Goal: Task Accomplishment & Management: Manage account settings

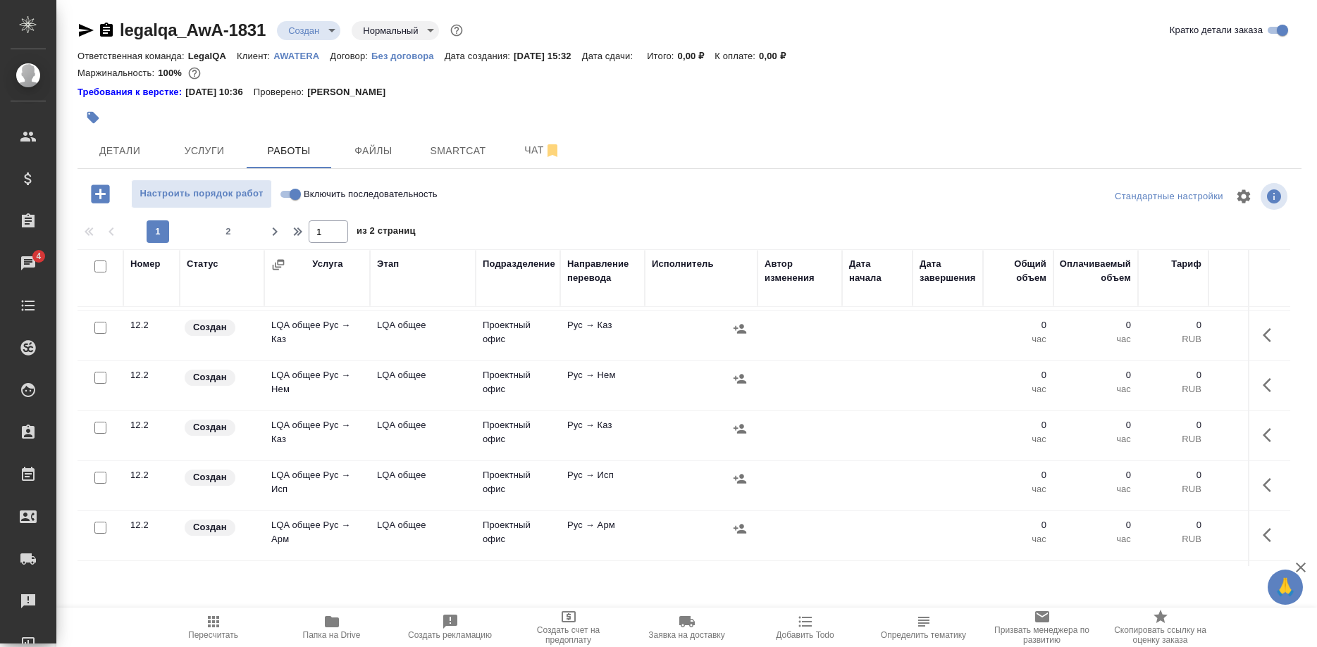
scroll to position [503, 0]
click at [1262, 438] on icon "button" at bounding box center [1270, 436] width 17 height 17
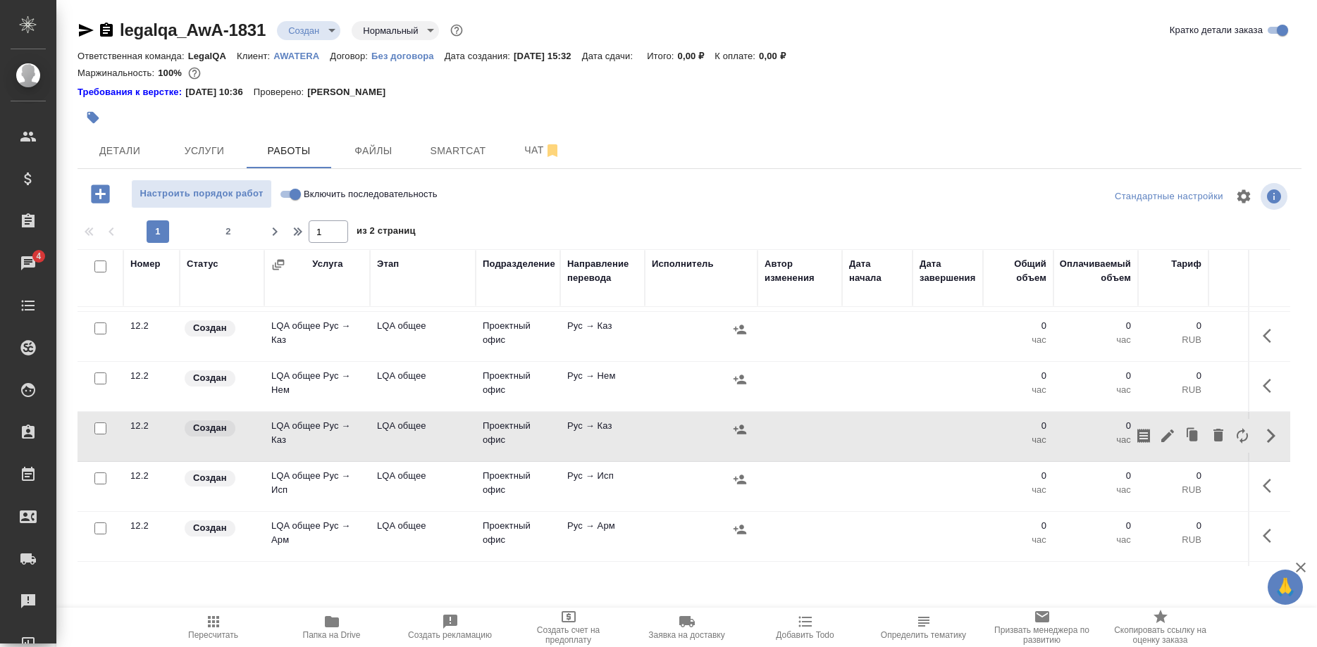
click at [1155, 438] on div at bounding box center [1192, 436] width 123 height 34
click at [1159, 437] on icon "button" at bounding box center [1167, 436] width 17 height 17
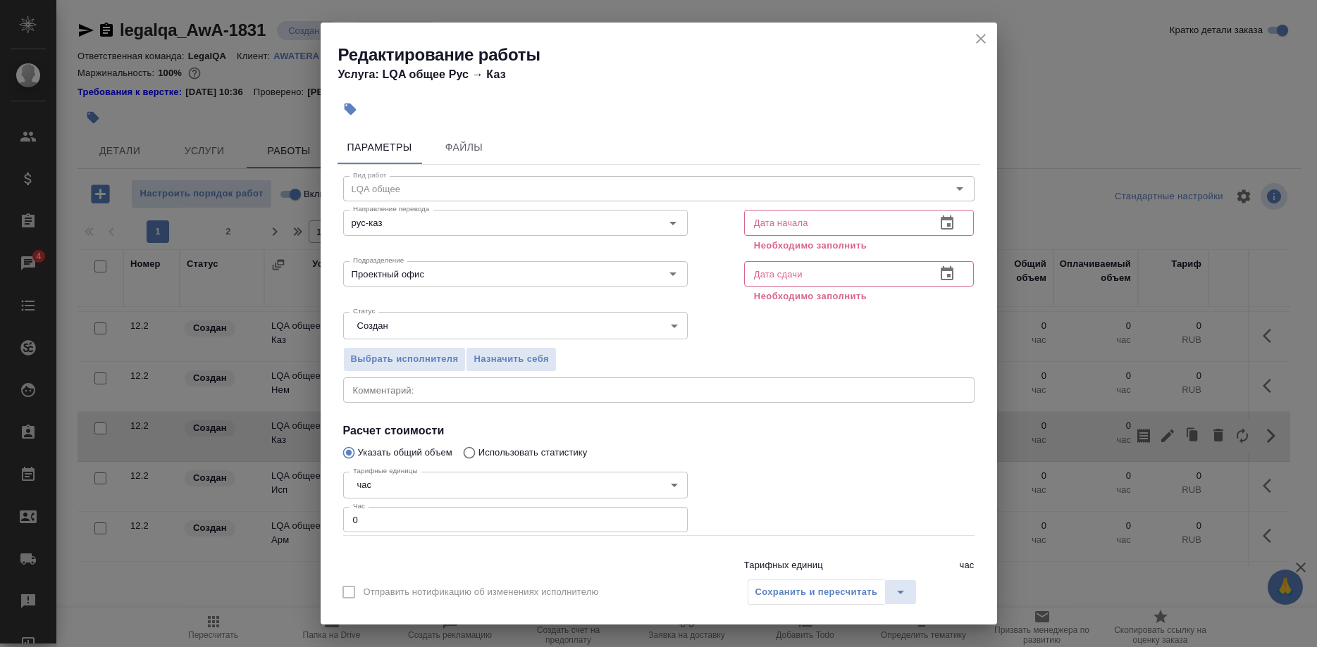
drag, startPoint x: 807, startPoint y: 221, endPoint x: 844, endPoint y: 228, distance: 37.2
click at [809, 221] on input "text" at bounding box center [834, 222] width 181 height 25
click at [940, 223] on icon "button" at bounding box center [946, 223] width 17 height 17
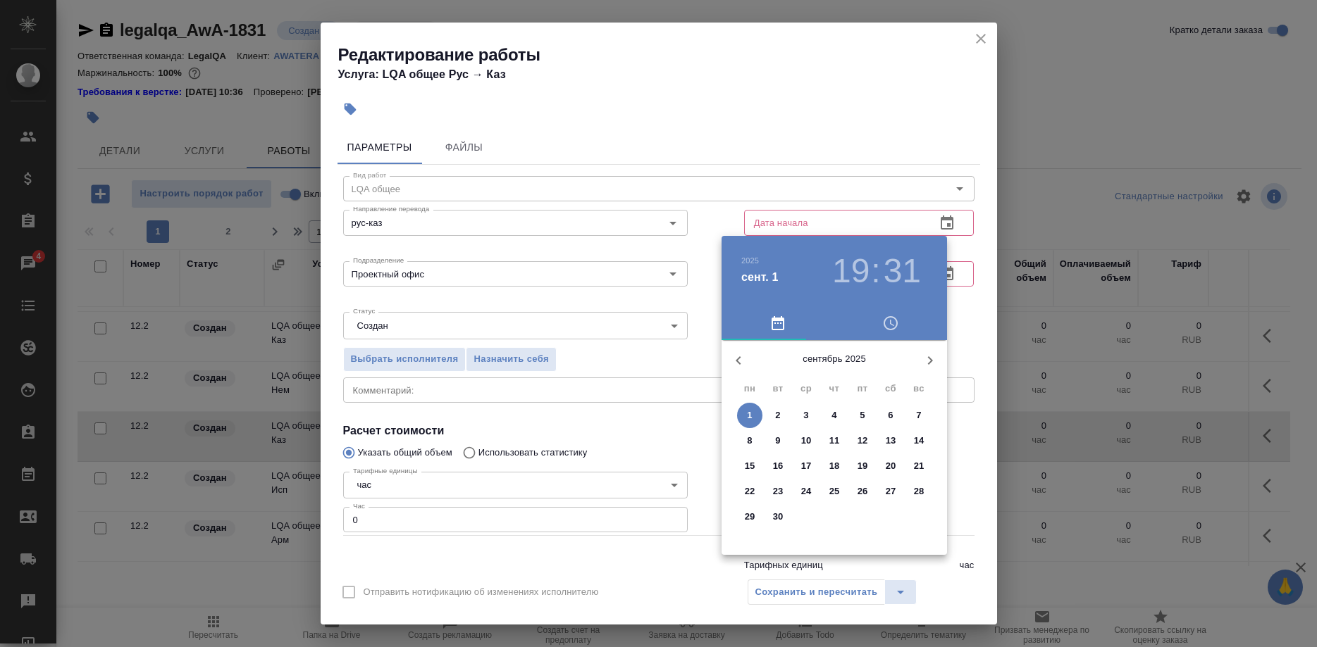
click at [736, 416] on div "1" at bounding box center [749, 415] width 28 height 25
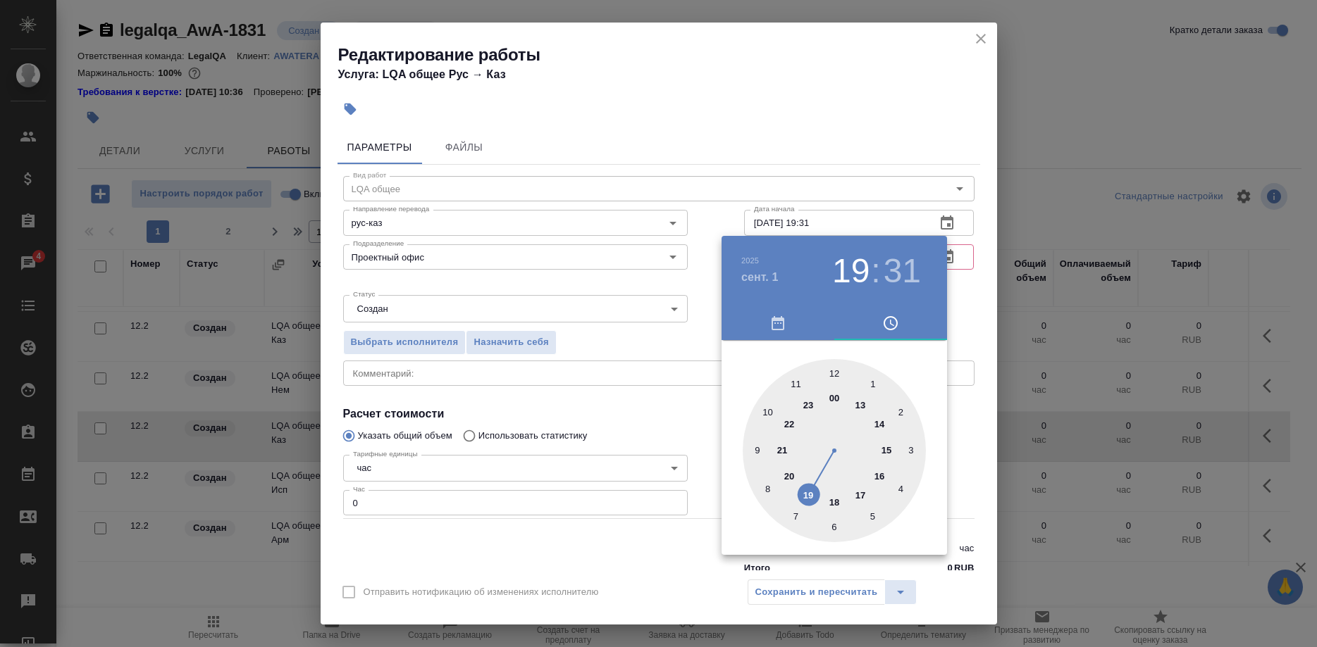
click at [806, 221] on div at bounding box center [658, 323] width 1317 height 647
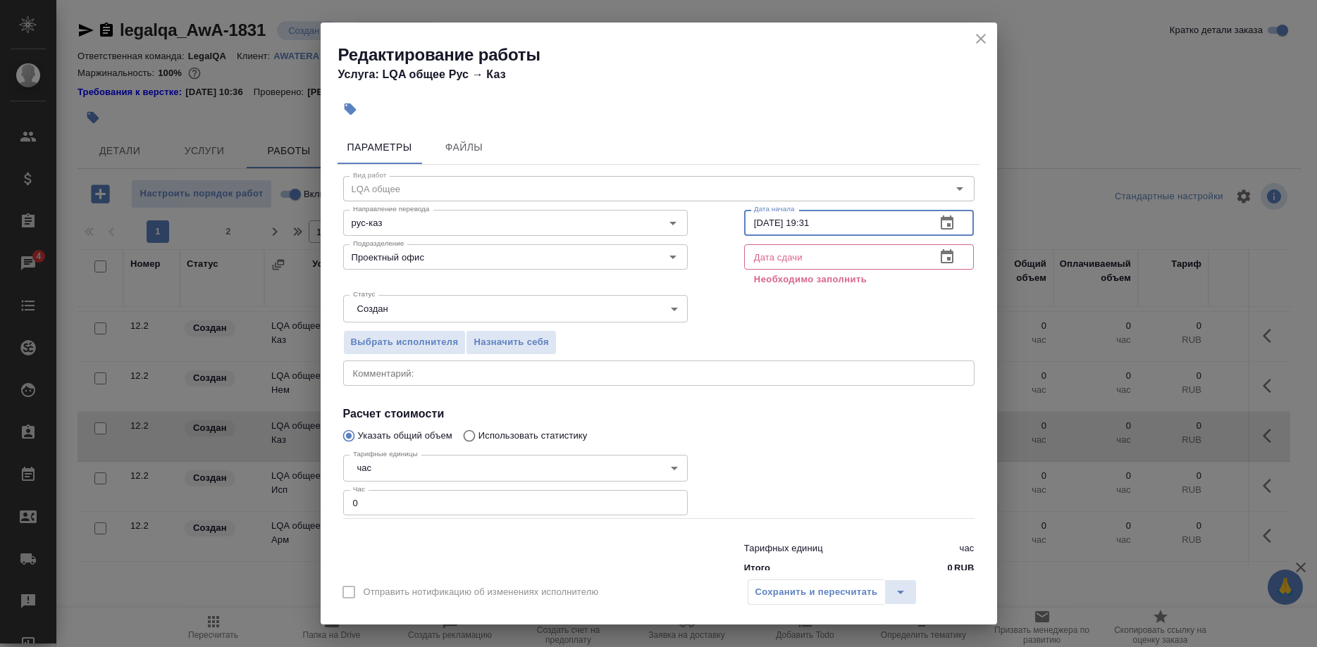
drag, startPoint x: 796, startPoint y: 221, endPoint x: 862, endPoint y: 220, distance: 66.2
click at [862, 220] on input "[DATE] 19:31" at bounding box center [834, 222] width 181 height 25
drag, startPoint x: 852, startPoint y: 223, endPoint x: 769, endPoint y: 265, distance: 93.3
click at [744, 225] on input "[DATE] 08:00" at bounding box center [834, 222] width 181 height 25
type input "[DATE] 08:00"
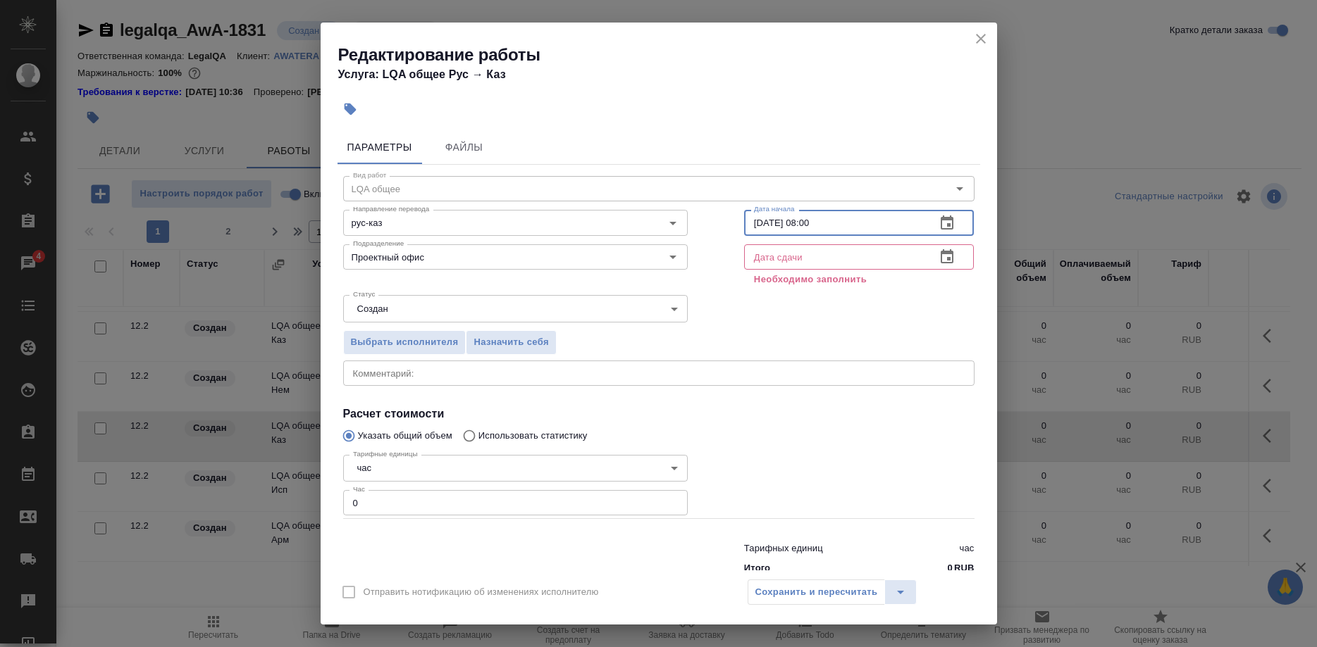
click at [800, 258] on input "text" at bounding box center [834, 256] width 181 height 25
paste input "[DATE] 08:00"
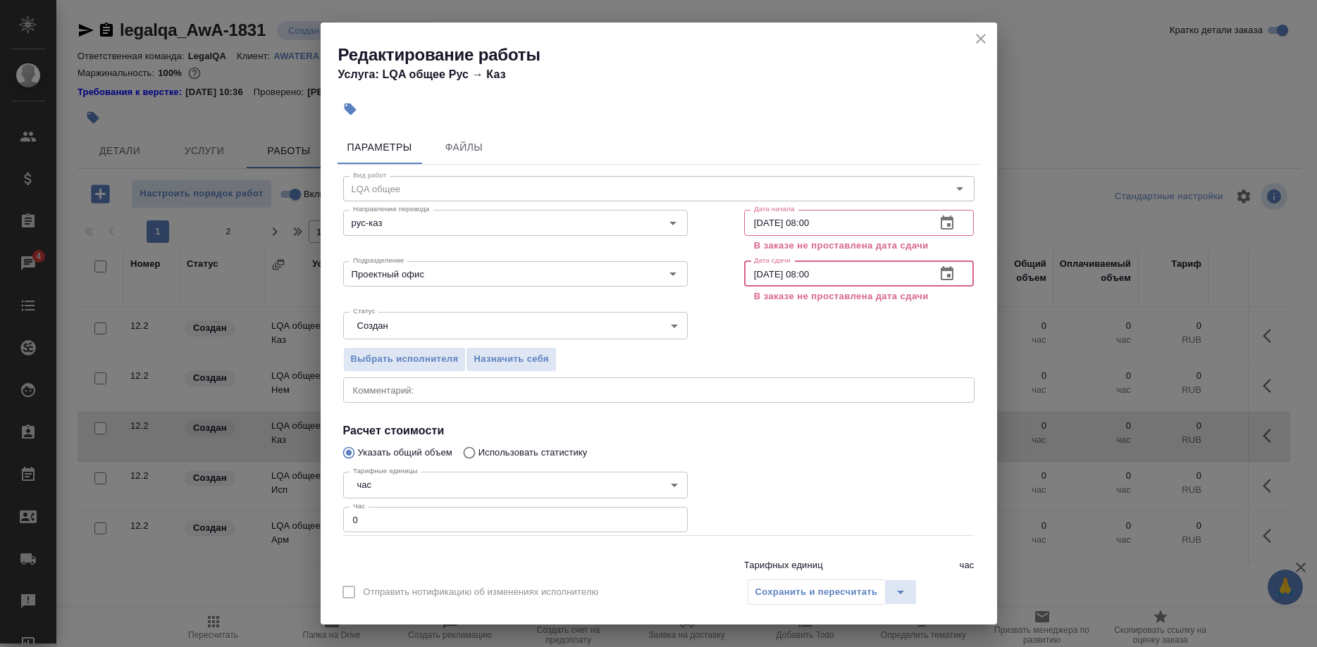
click at [800, 272] on input "[DATE] 08:00" at bounding box center [834, 273] width 181 height 25
type input "[DATE] 18:00"
click at [874, 311] on div "Статус Создан created Статус" at bounding box center [659, 324] width 688 height 92
click at [973, 38] on icon "close" at bounding box center [980, 38] width 17 height 17
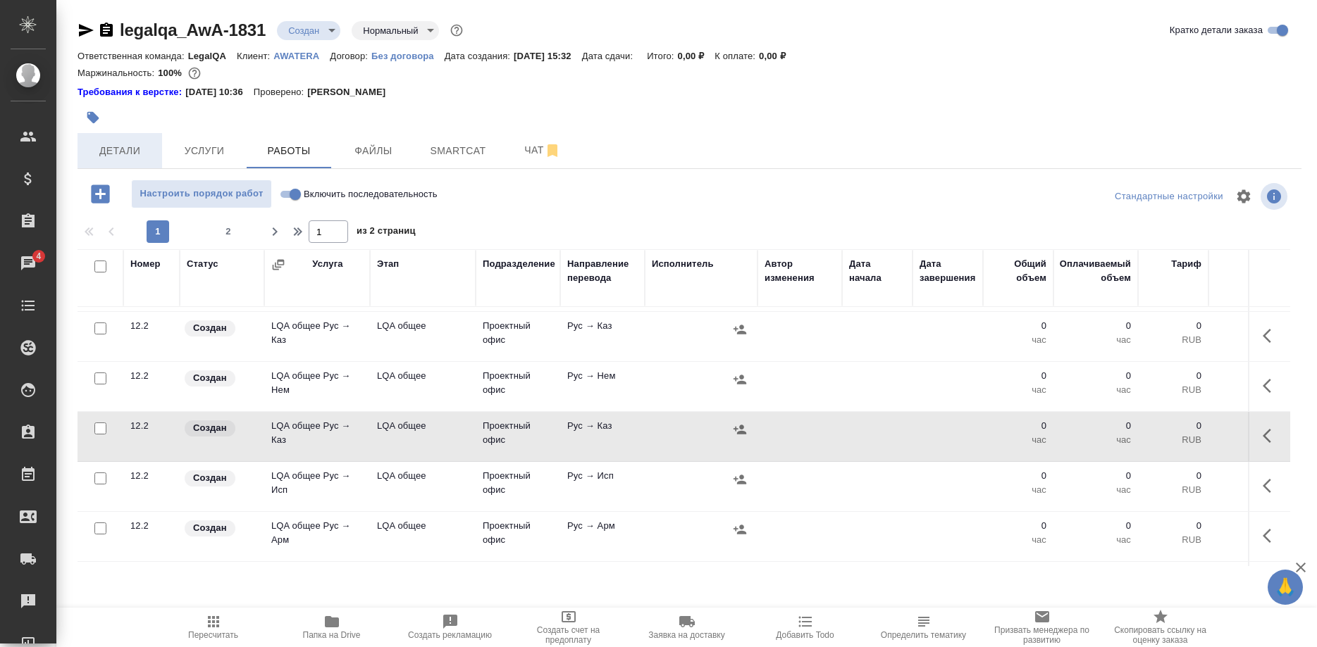
click at [126, 151] on span "Детали" at bounding box center [120, 151] width 68 height 18
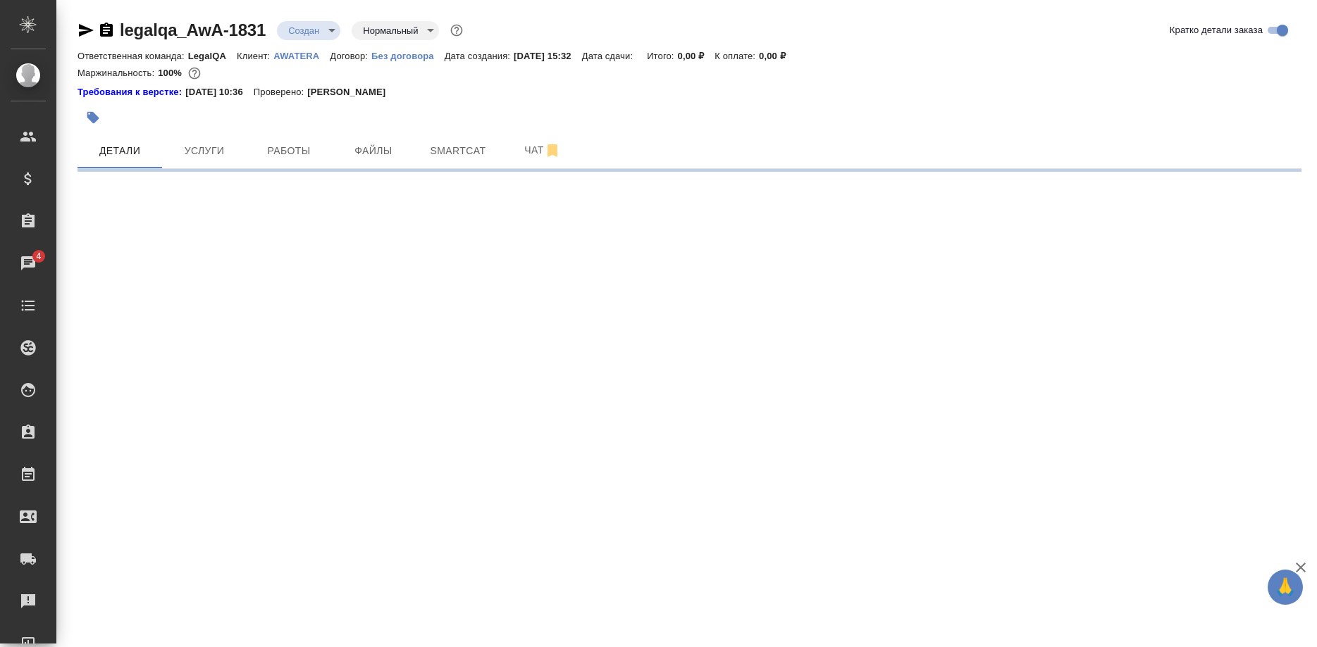
select select "RU"
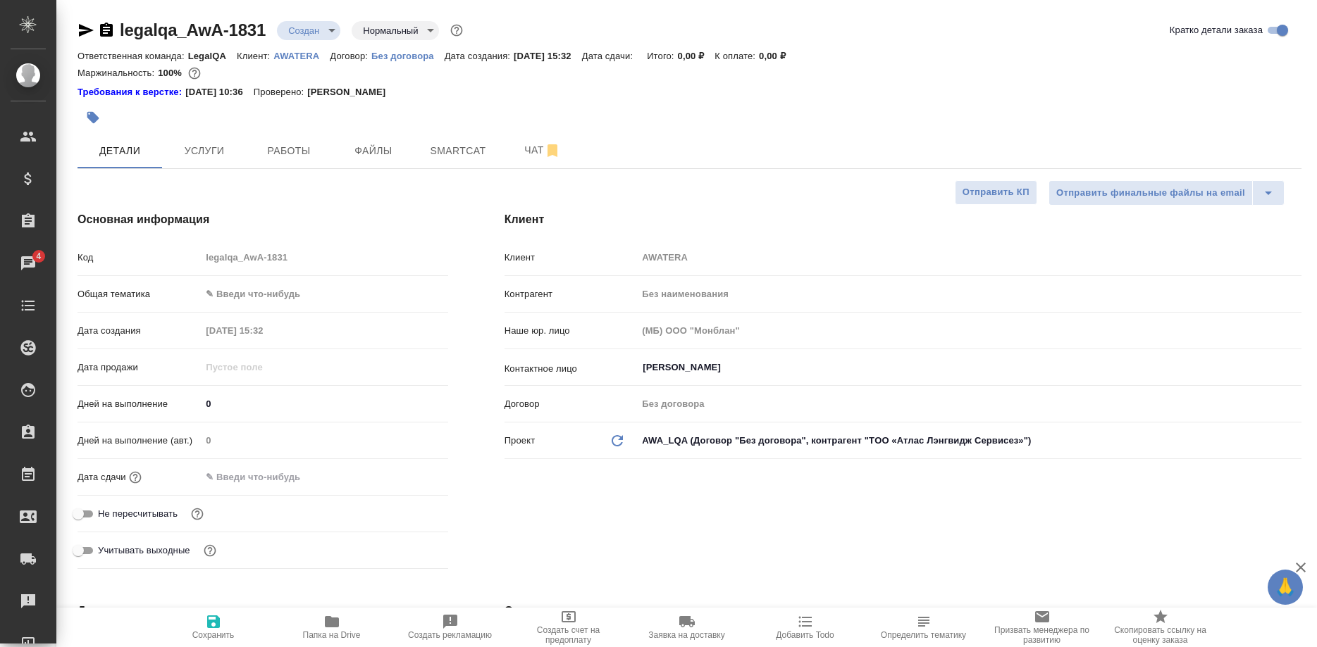
type textarea "x"
click at [207, 156] on span "Услуги" at bounding box center [204, 151] width 68 height 18
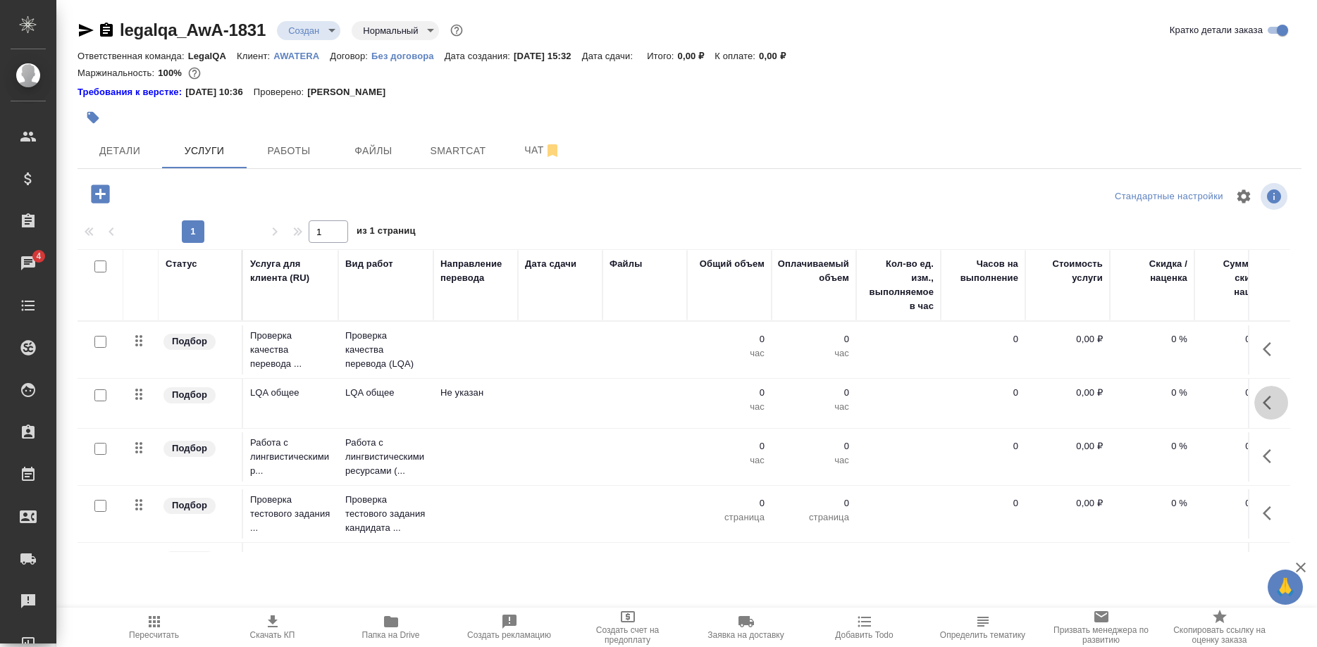
click at [1260, 402] on button "button" at bounding box center [1271, 403] width 34 height 34
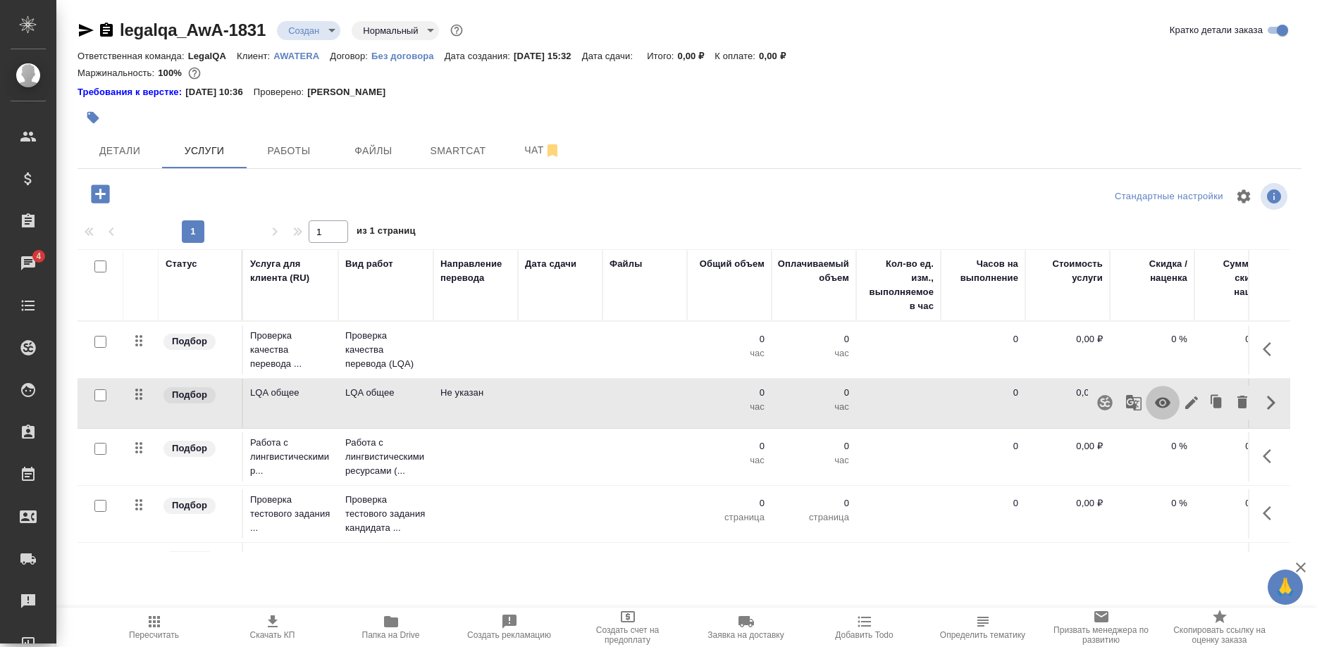
click at [1177, 402] on button "button" at bounding box center [1163, 403] width 34 height 34
click at [1181, 402] on button "button" at bounding box center [1191, 403] width 24 height 34
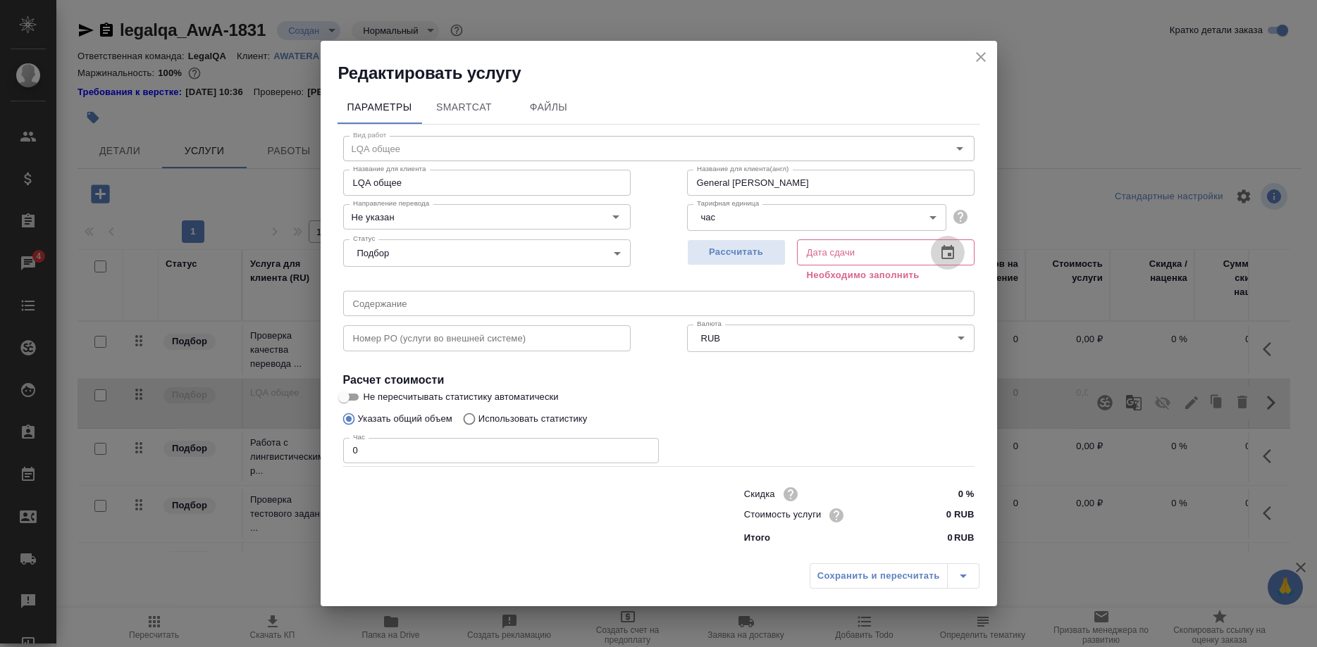
click at [941, 261] on icon "button" at bounding box center [947, 252] width 17 height 17
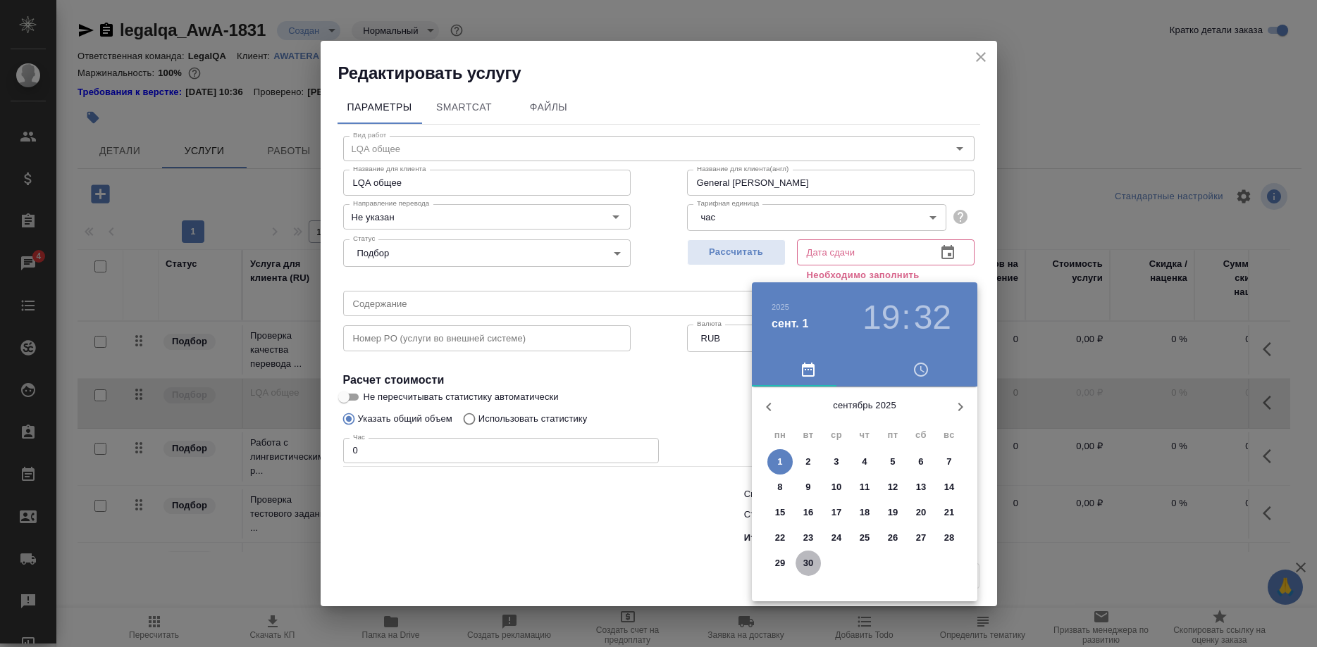
click at [802, 559] on span "30" at bounding box center [807, 564] width 25 height 14
type input "[DATE] 19:32"
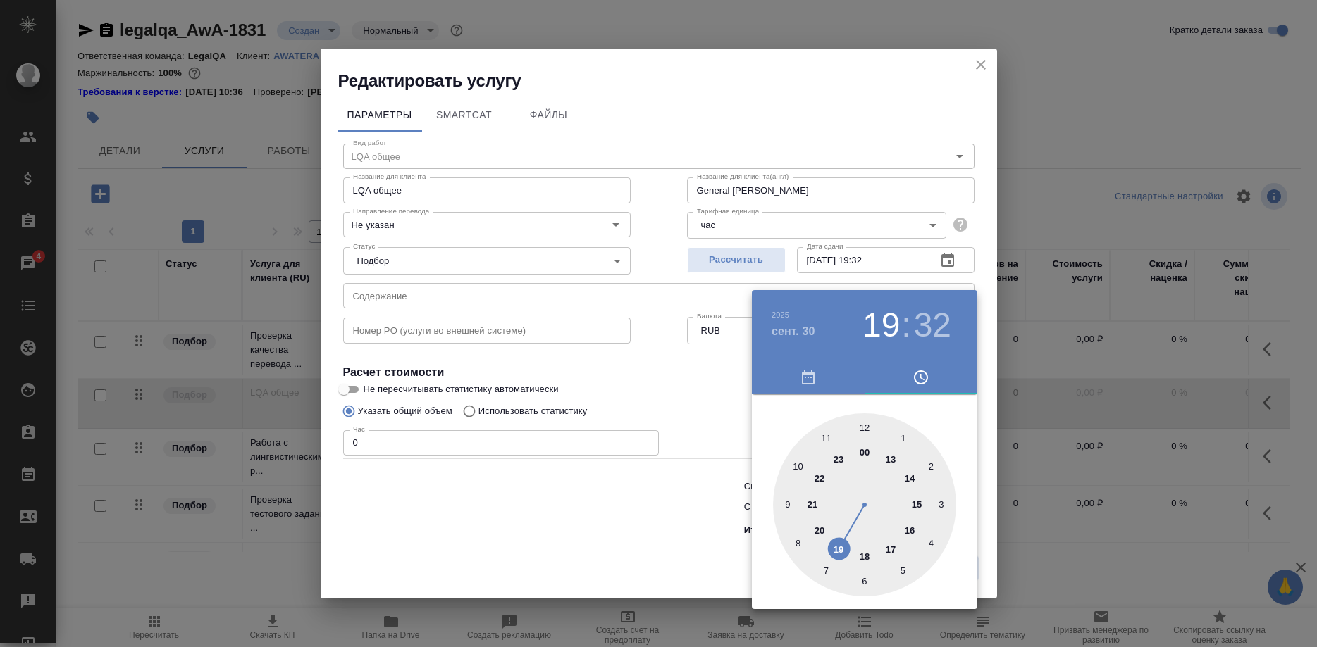
click at [937, 135] on div at bounding box center [658, 323] width 1317 height 647
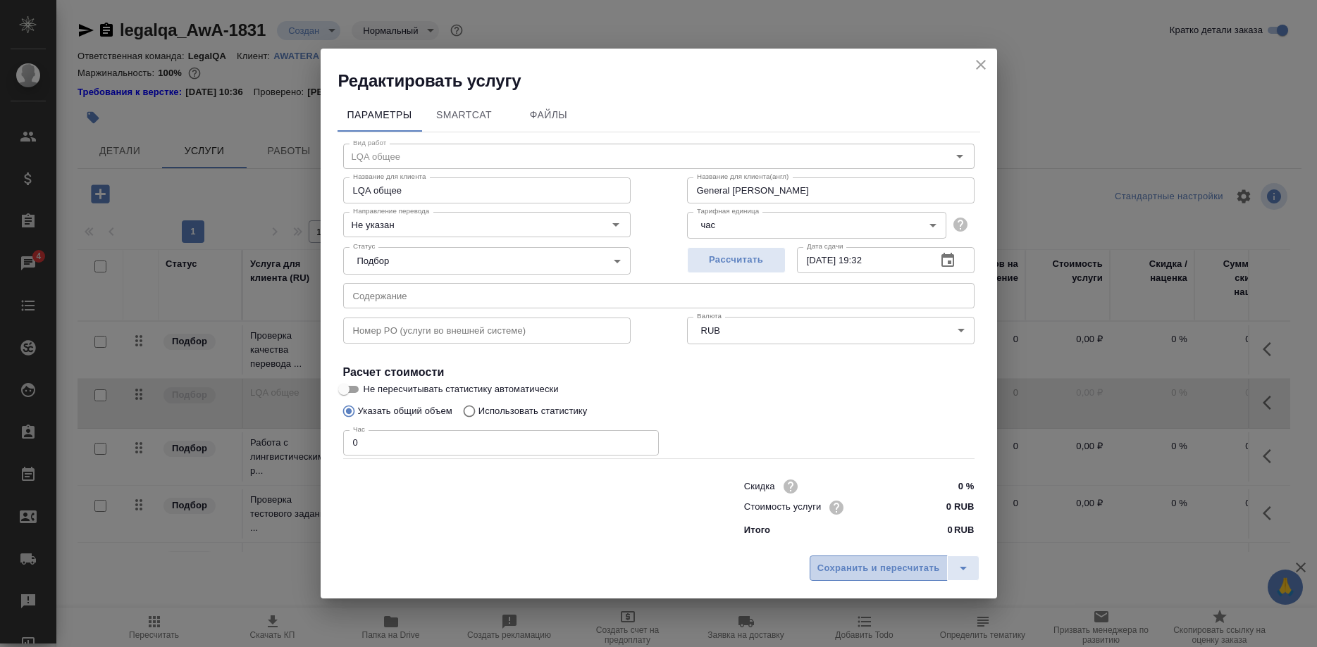
click at [856, 561] on span "Сохранить и пересчитать" at bounding box center [878, 569] width 123 height 16
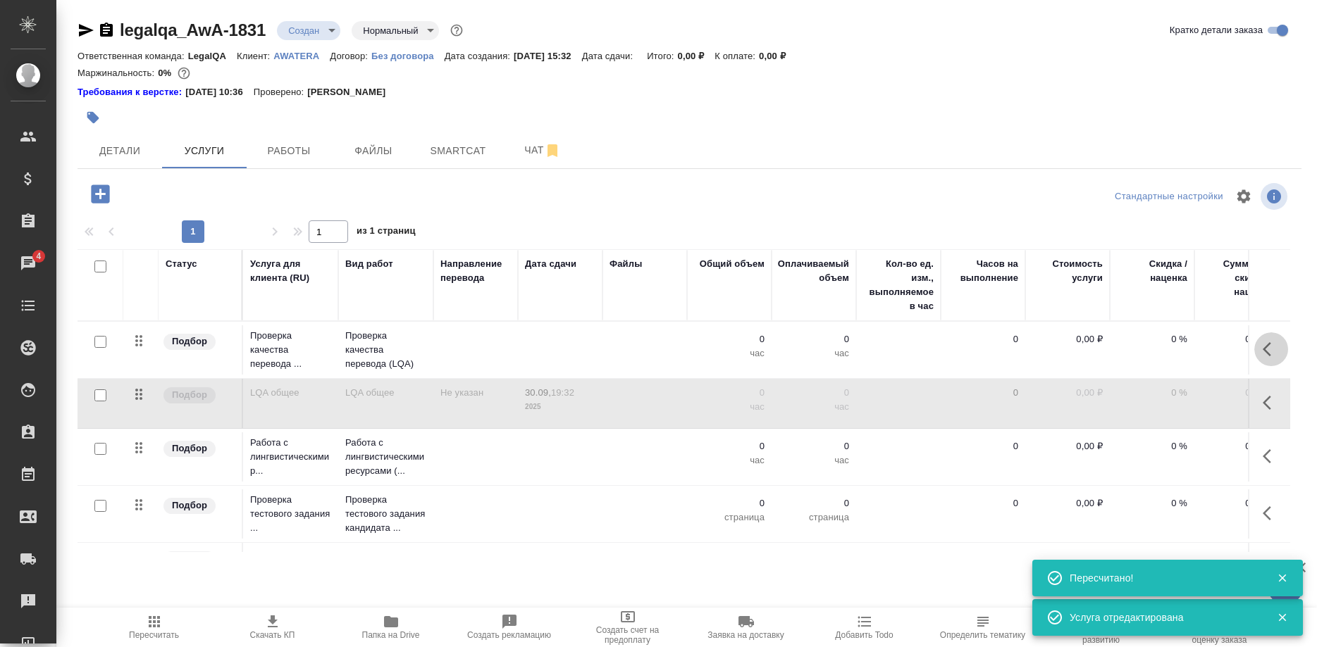
click at [1267, 346] on icon "button" at bounding box center [1270, 349] width 17 height 17
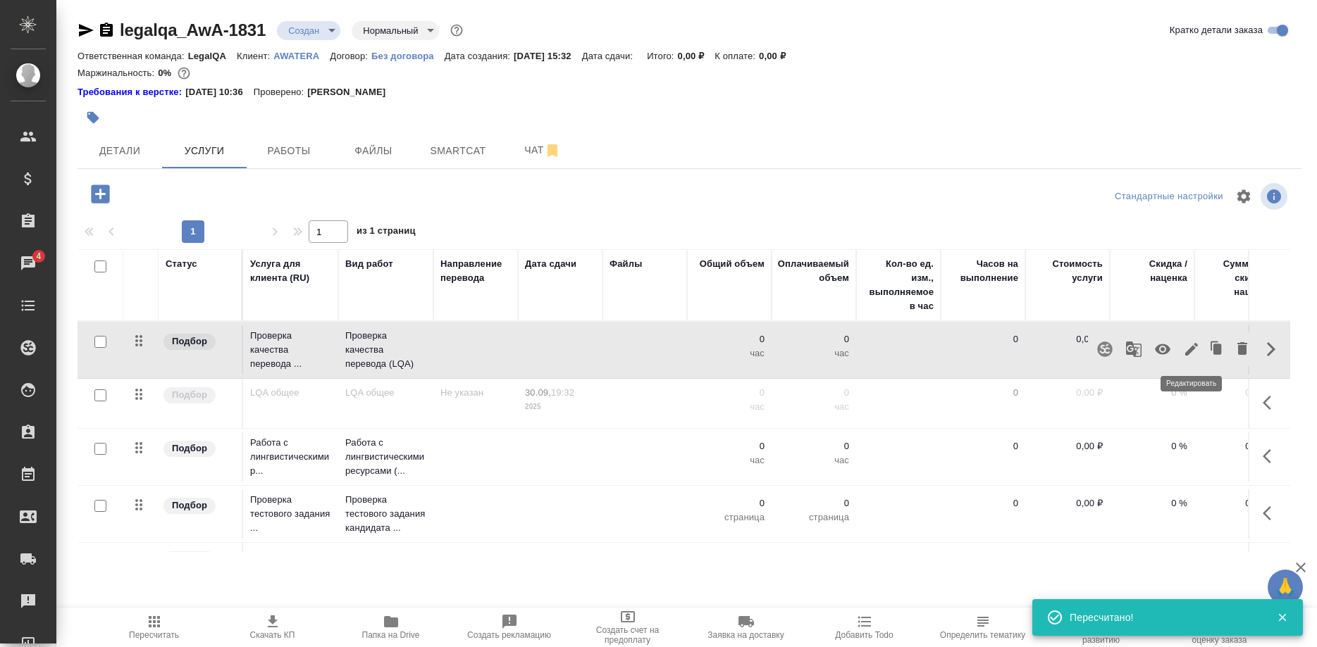
click at [1187, 351] on icon "button" at bounding box center [1191, 349] width 17 height 17
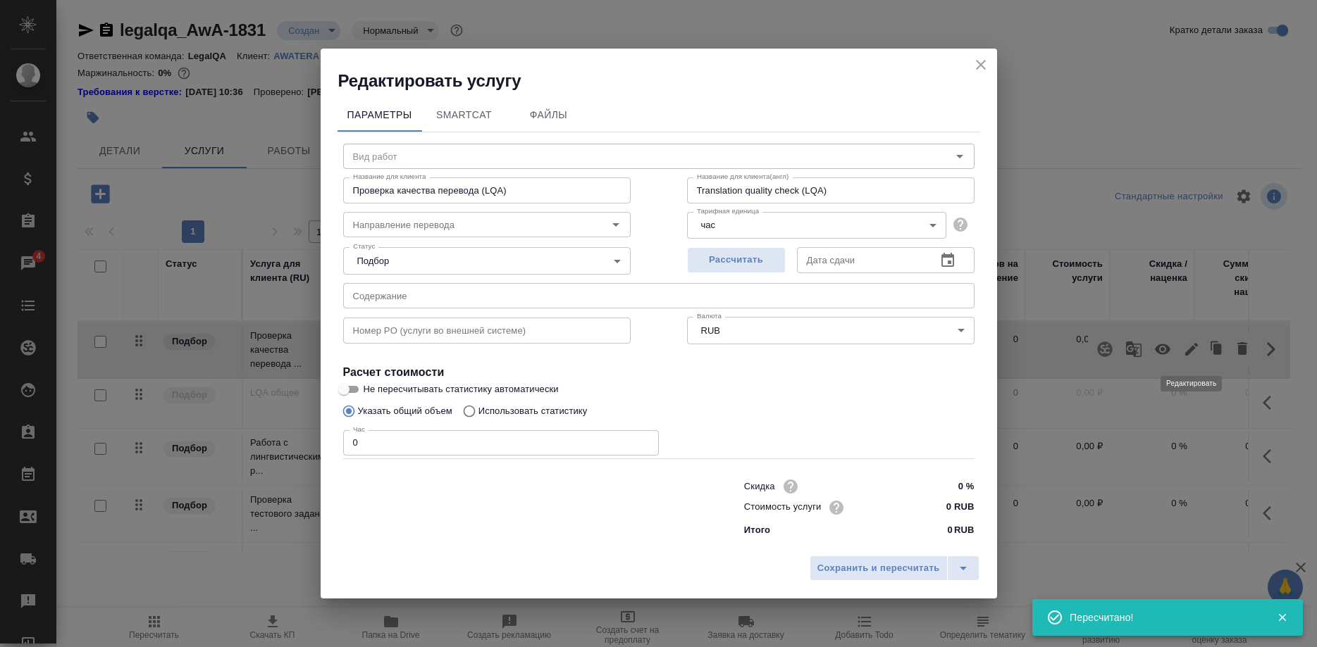
type input "Проверка качества перевода (LQA)"
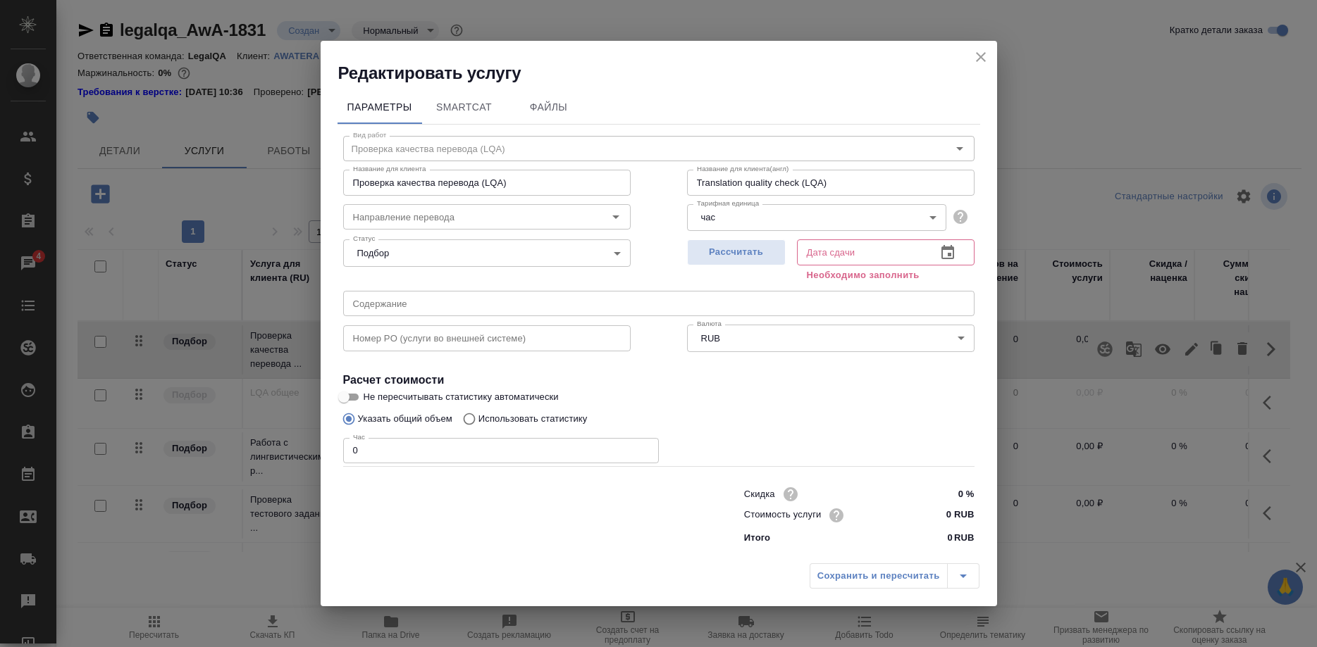
drag, startPoint x: 875, startPoint y: 254, endPoint x: 912, endPoint y: 271, distance: 40.7
click at [879, 256] on div "Дата сдачи Дата сдачи Необходимо заполнить" at bounding box center [886, 259] width 178 height 51
click at [936, 270] on button "button" at bounding box center [948, 253] width 34 height 34
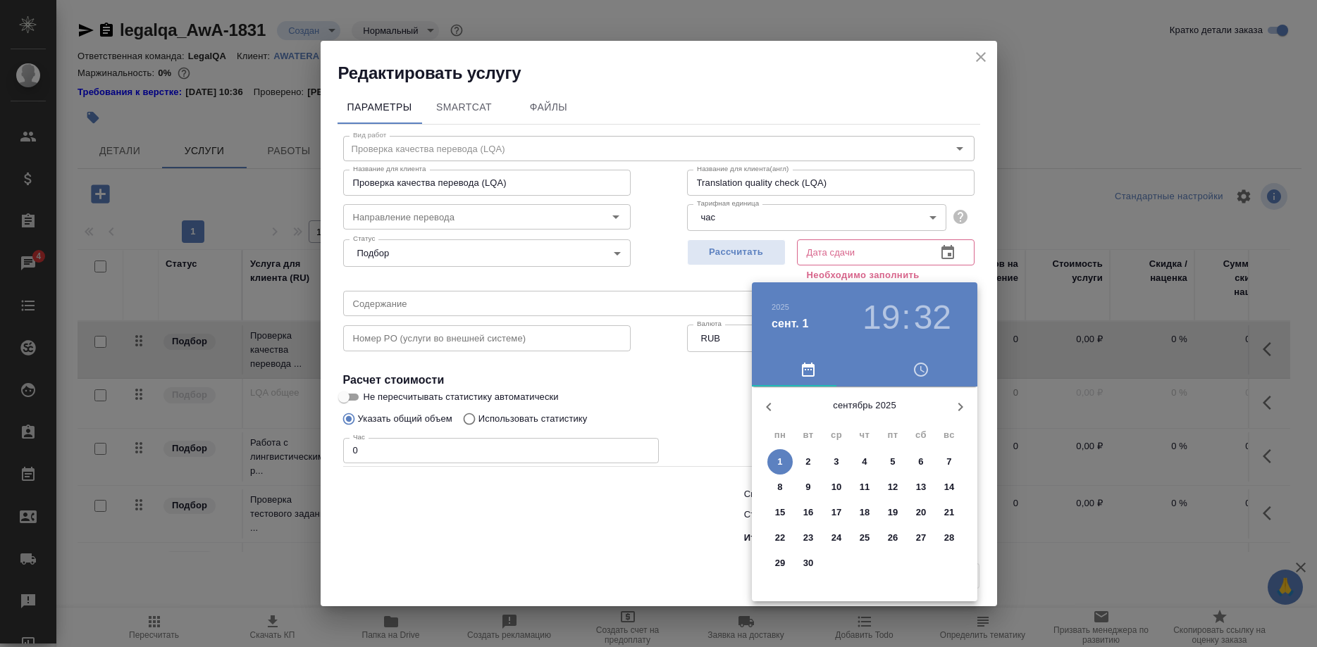
click at [800, 557] on span "30" at bounding box center [807, 564] width 25 height 14
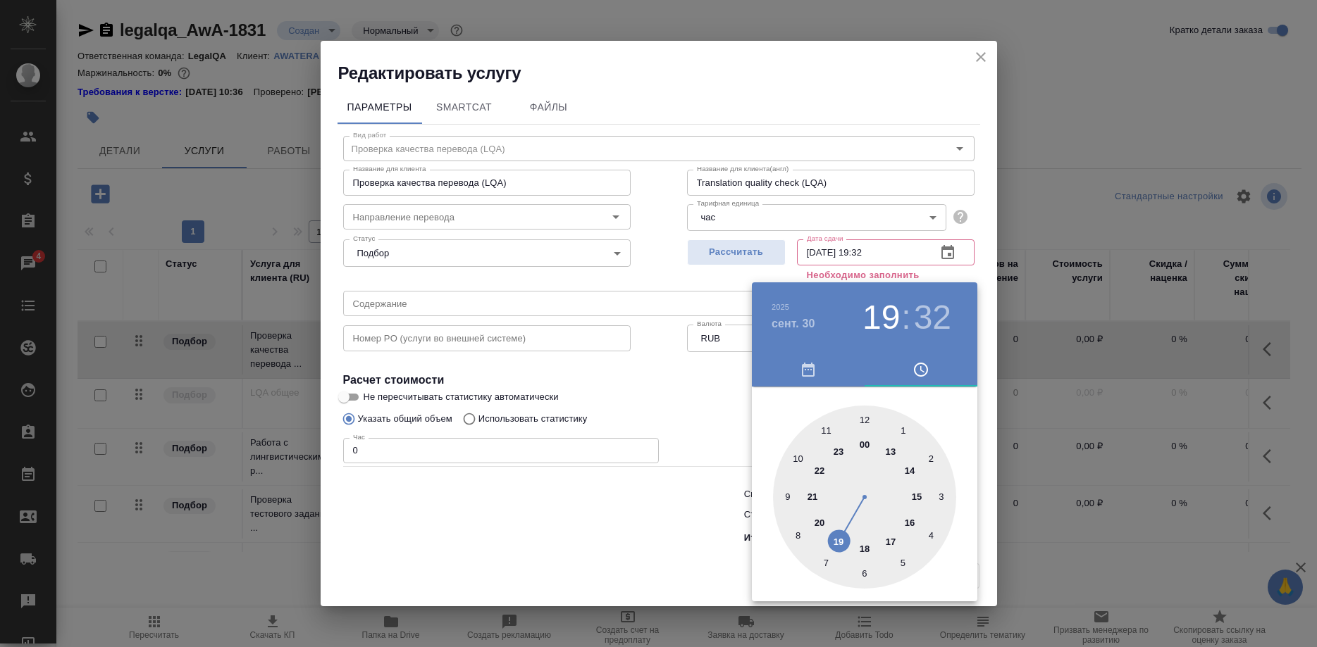
type input "[DATE] 19:32"
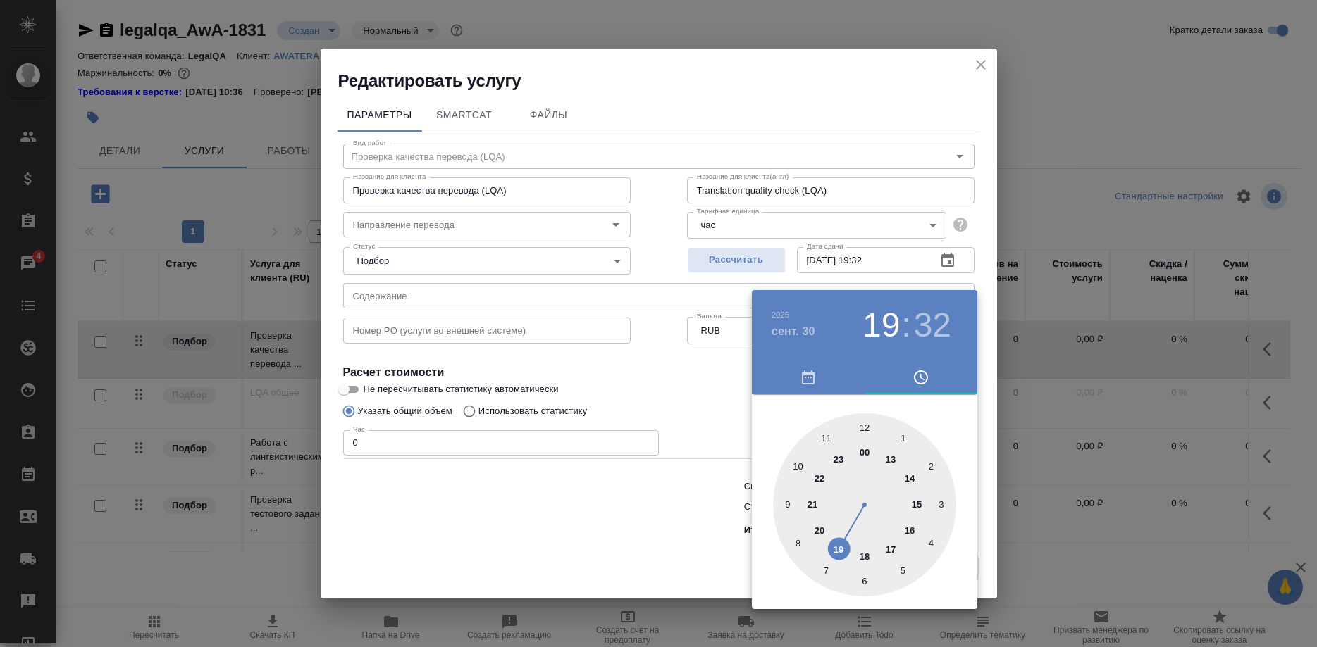
click at [831, 138] on div at bounding box center [658, 323] width 1317 height 647
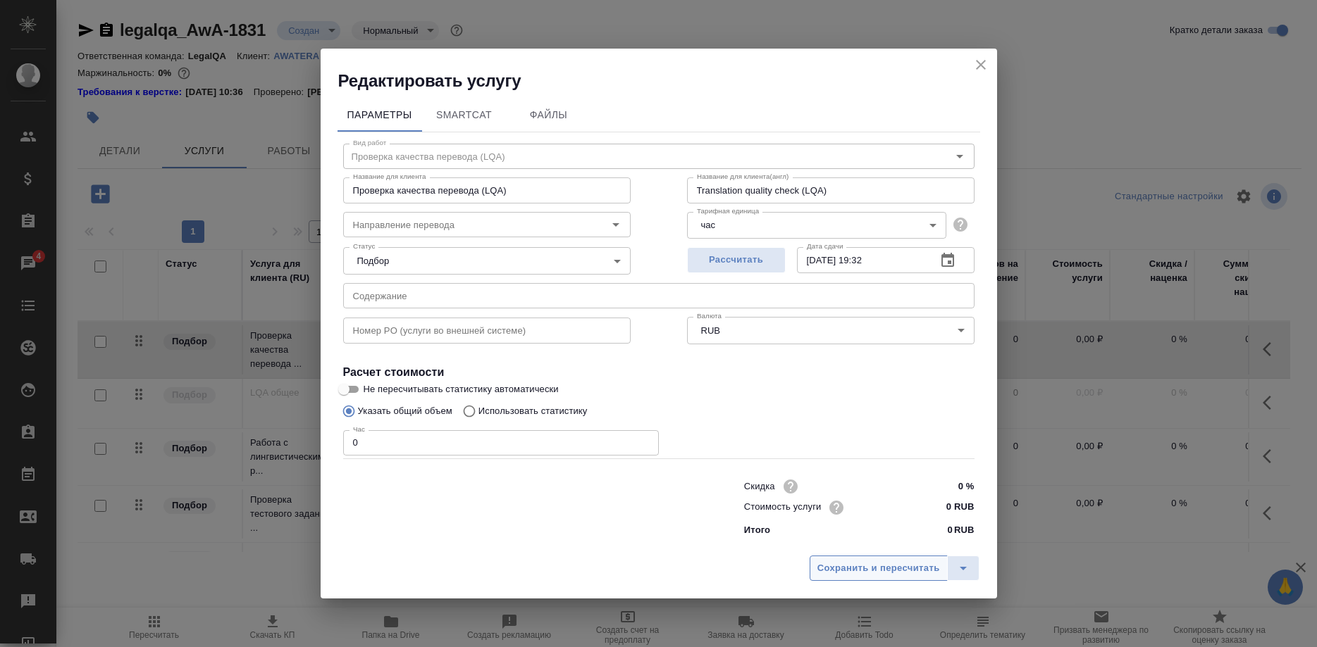
click at [851, 561] on span "Сохранить и пересчитать" at bounding box center [878, 569] width 123 height 16
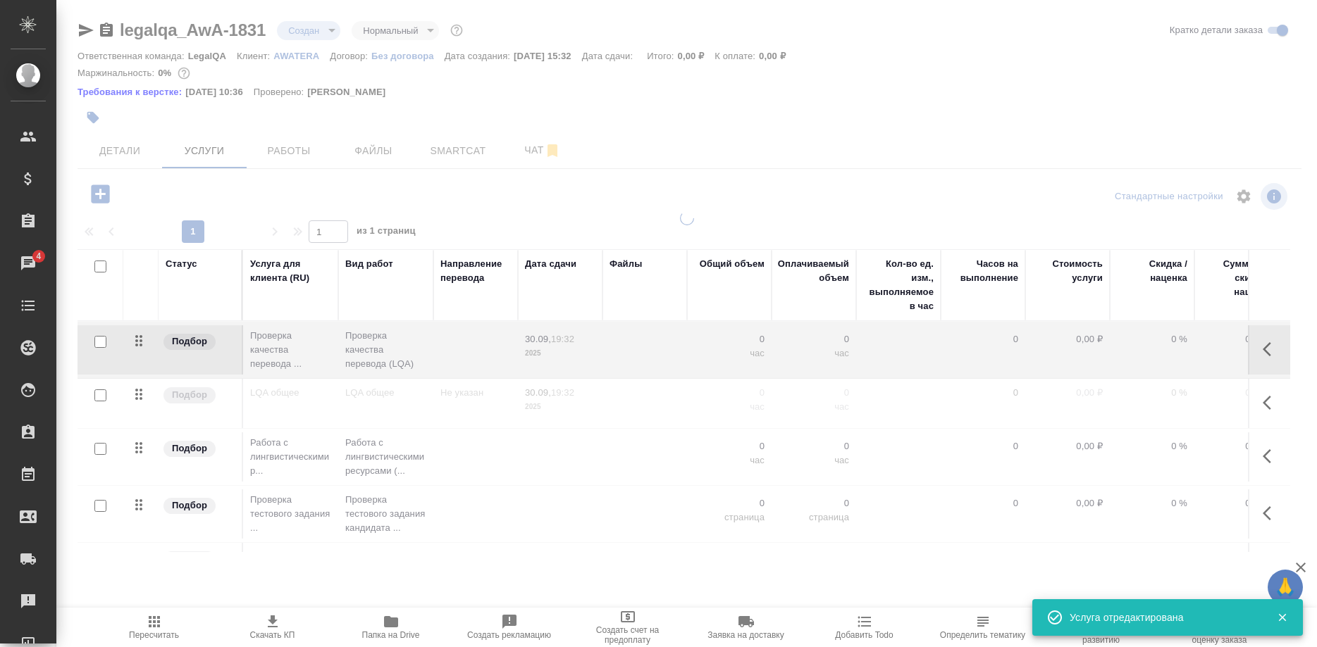
click at [287, 153] on span "Работы" at bounding box center [289, 151] width 68 height 18
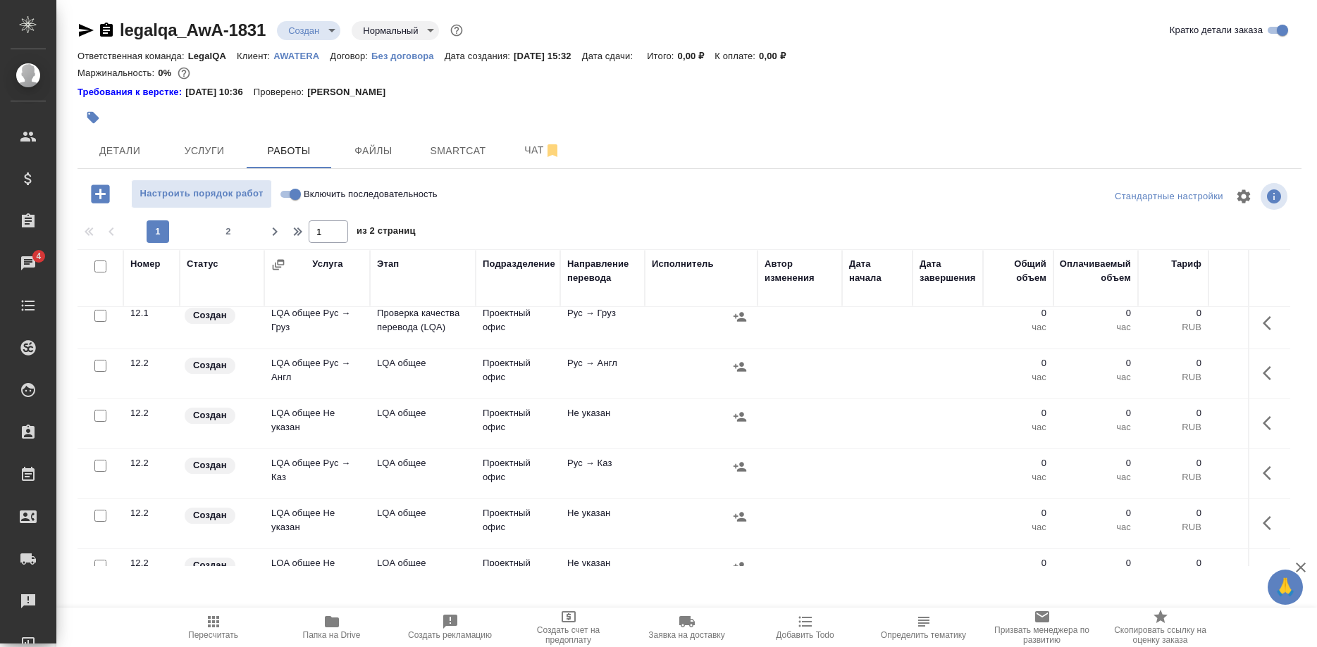
scroll to position [144, 0]
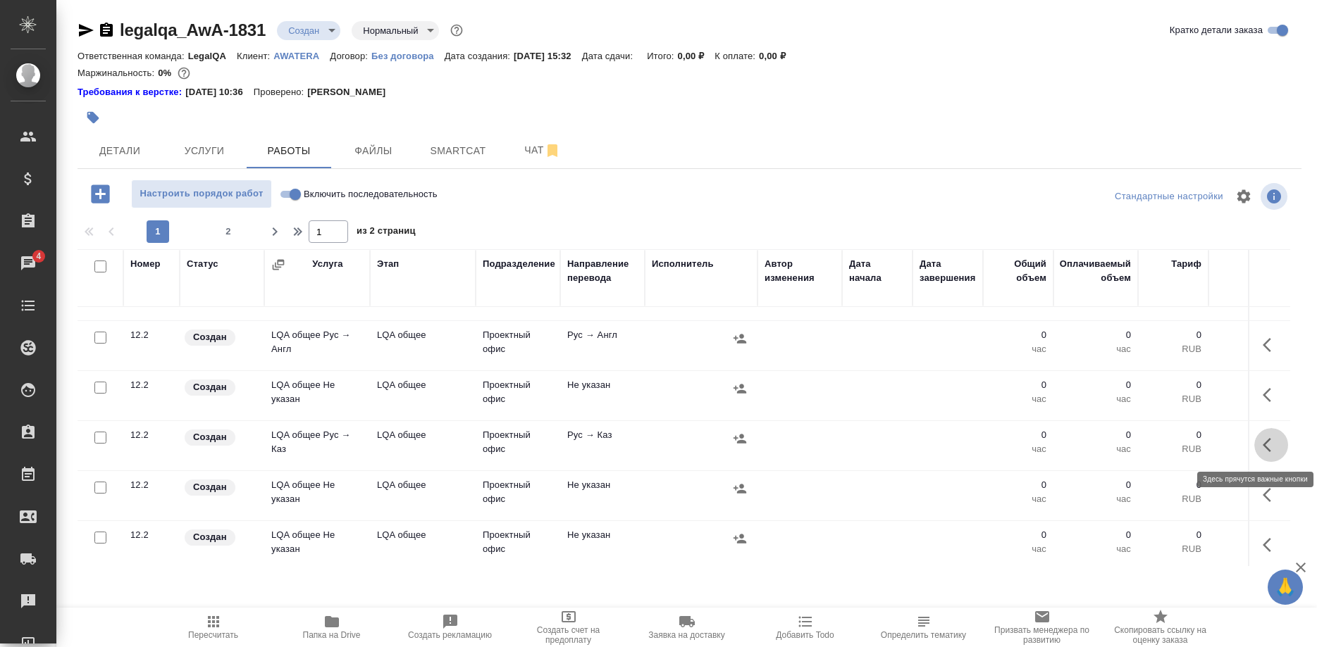
click at [1265, 445] on icon "button" at bounding box center [1270, 445] width 17 height 17
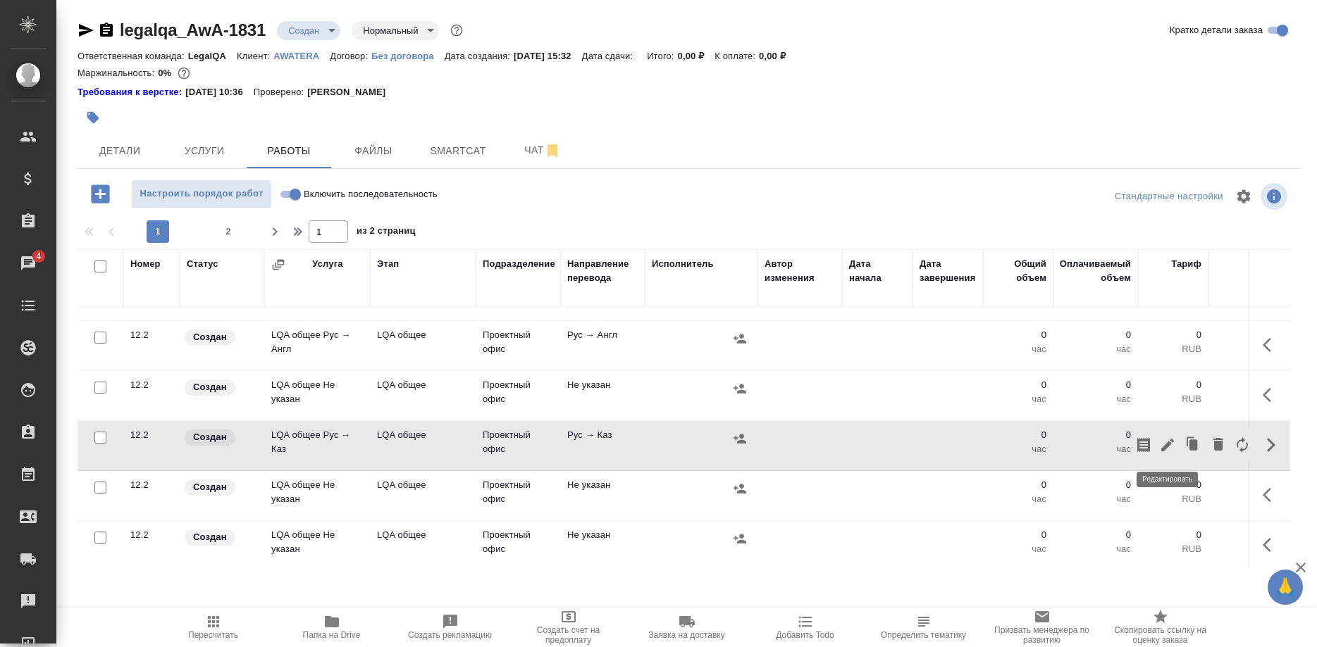
click at [1165, 447] on icon "button" at bounding box center [1167, 445] width 13 height 13
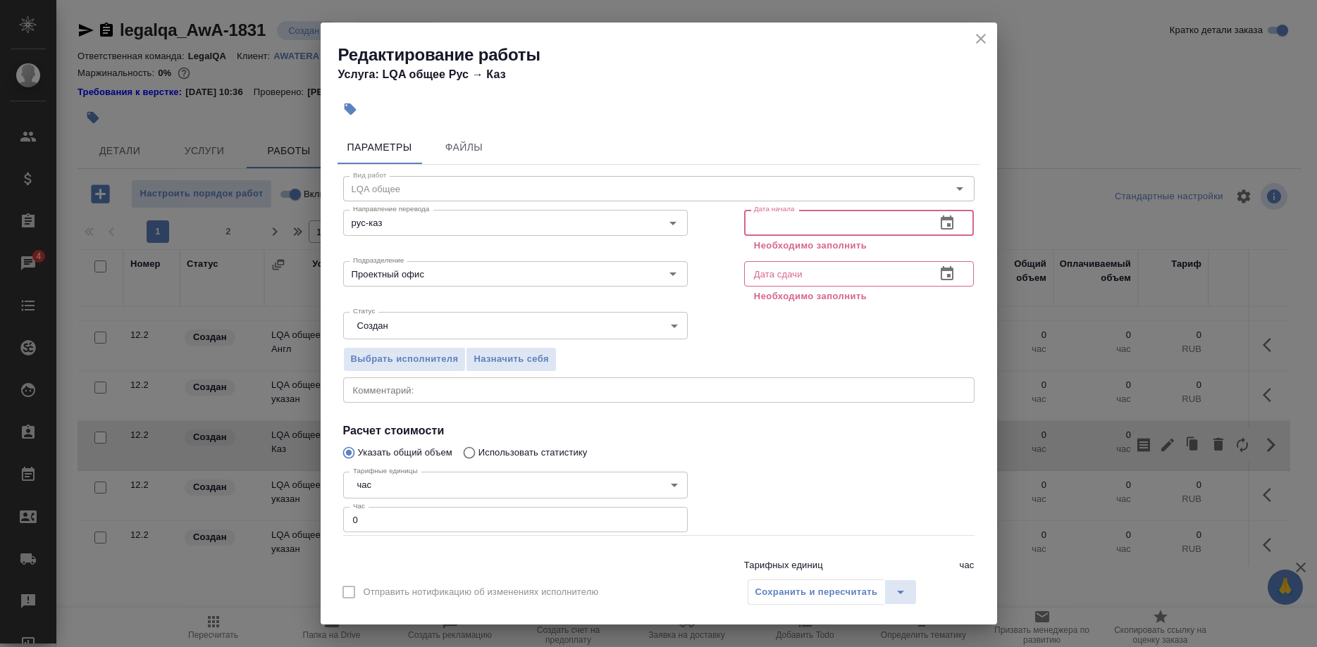
click at [816, 221] on input "text" at bounding box center [834, 222] width 181 height 25
click at [929, 221] on div "Дата начала" at bounding box center [859, 222] width 230 height 25
click at [935, 220] on button "button" at bounding box center [947, 223] width 34 height 34
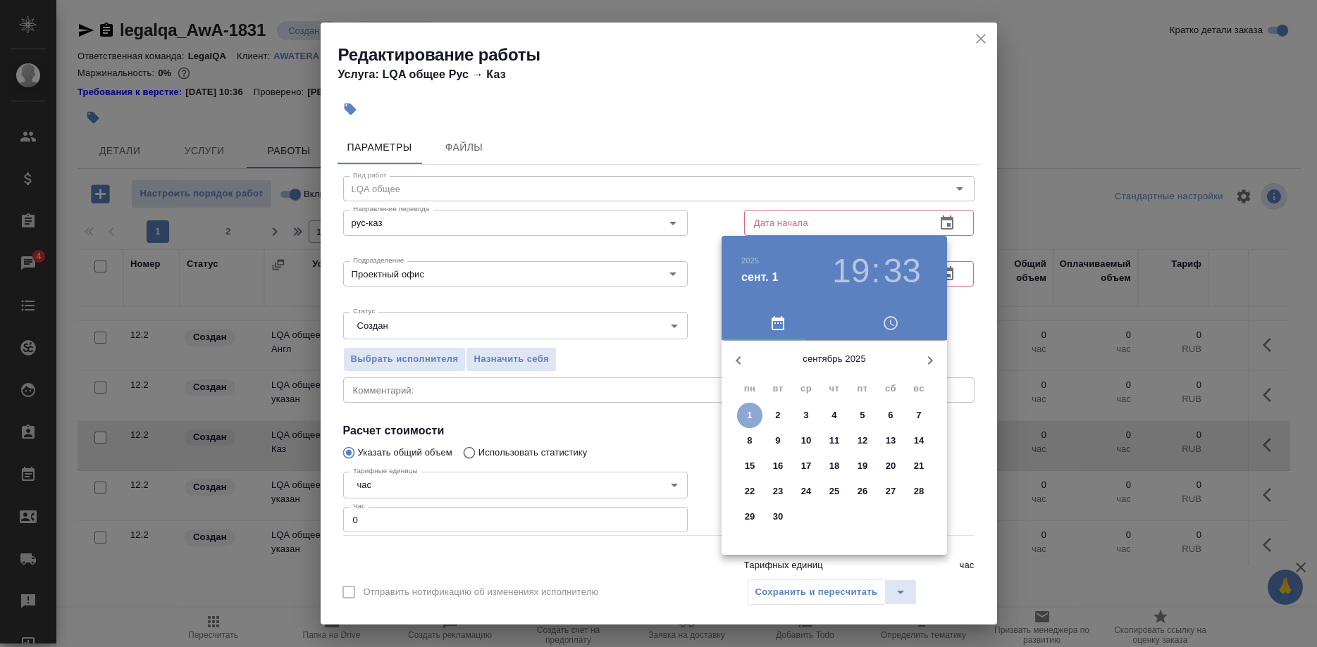
click at [743, 411] on span "1" at bounding box center [749, 416] width 25 height 14
type input "[DATE] 19:33"
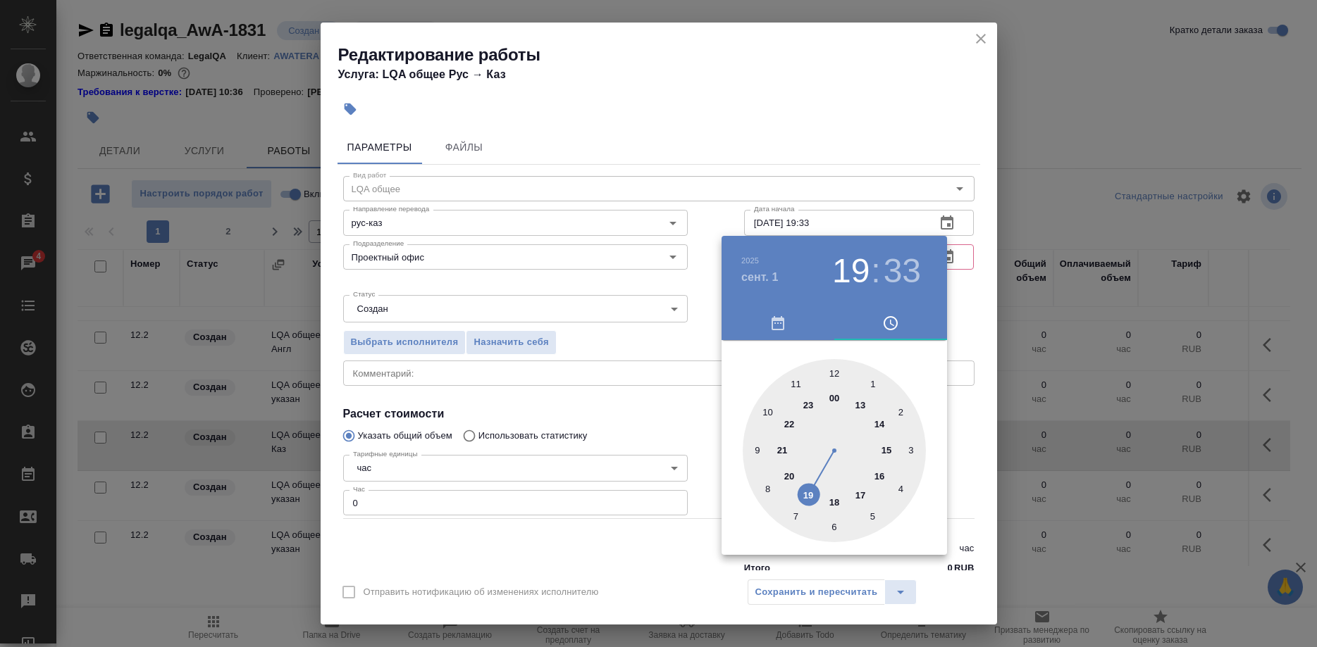
click at [846, 218] on div at bounding box center [658, 323] width 1317 height 647
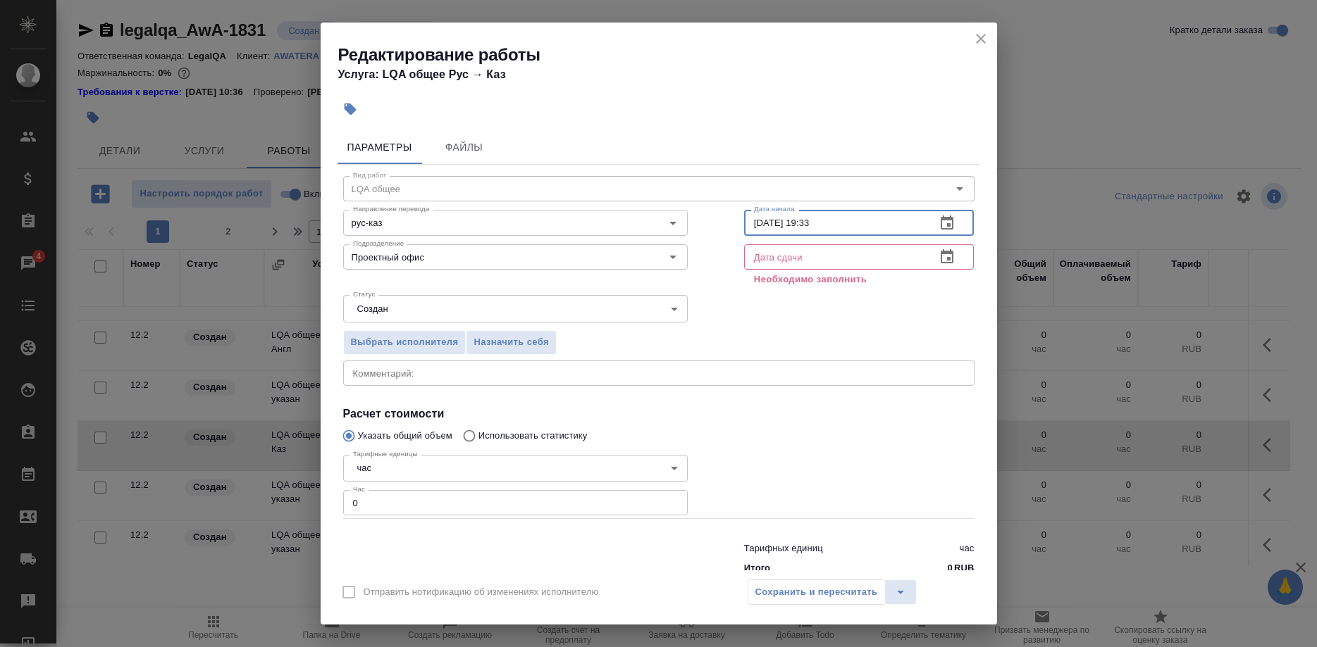
drag, startPoint x: 857, startPoint y: 223, endPoint x: 736, endPoint y: 230, distance: 120.7
click at [744, 230] on input "[DATE] 19:33" at bounding box center [834, 222] width 181 height 25
click at [807, 255] on input "text" at bounding box center [834, 256] width 181 height 25
paste input "[DATE] 19:33"
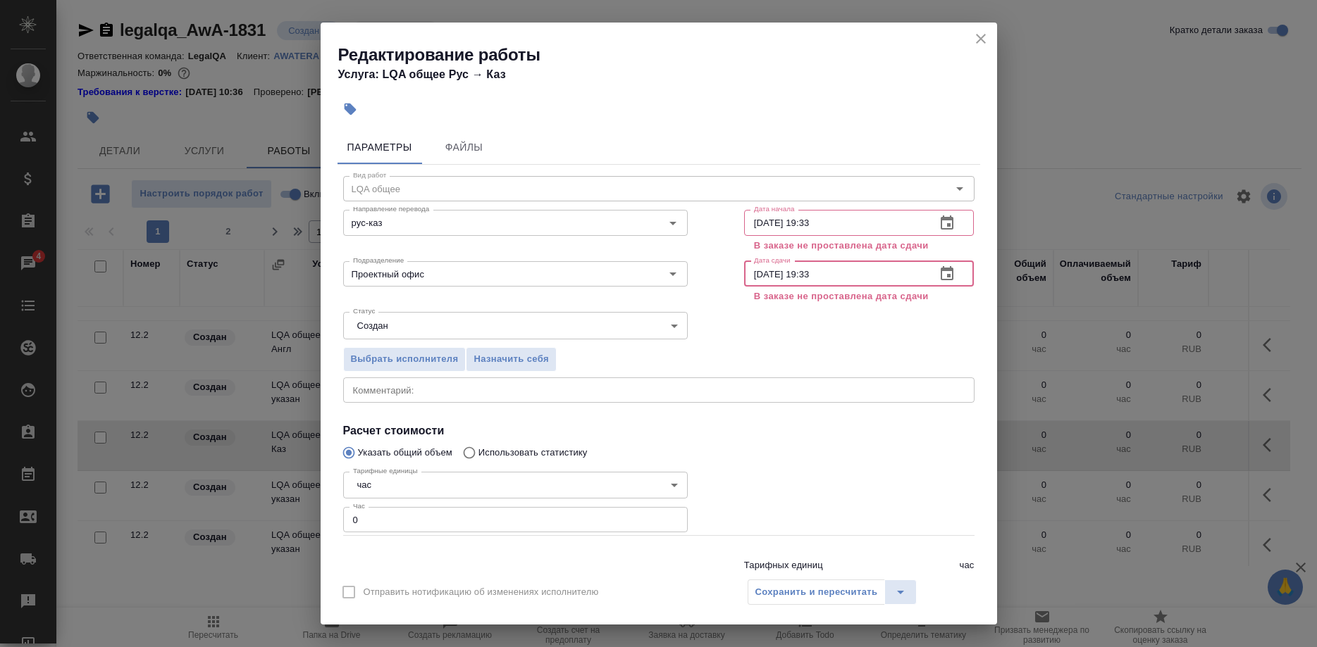
drag, startPoint x: 802, startPoint y: 274, endPoint x: 871, endPoint y: 272, distance: 69.8
click at [871, 272] on input "[DATE] 19:33" at bounding box center [834, 273] width 181 height 25
type input "[DATE] 18:00"
type input "[DATE] 11:00"
click at [774, 586] on div "Сохранить и пересчитать" at bounding box center [832, 592] width 170 height 25
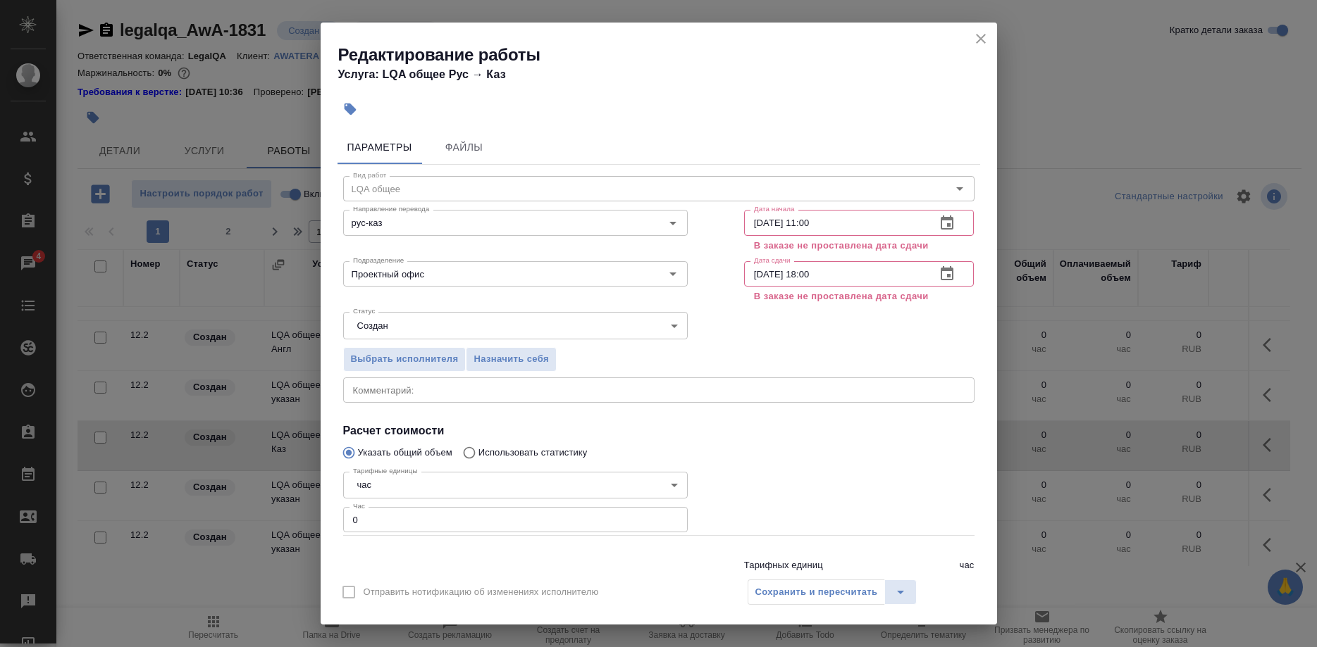
click at [974, 40] on icon "close" at bounding box center [980, 38] width 17 height 17
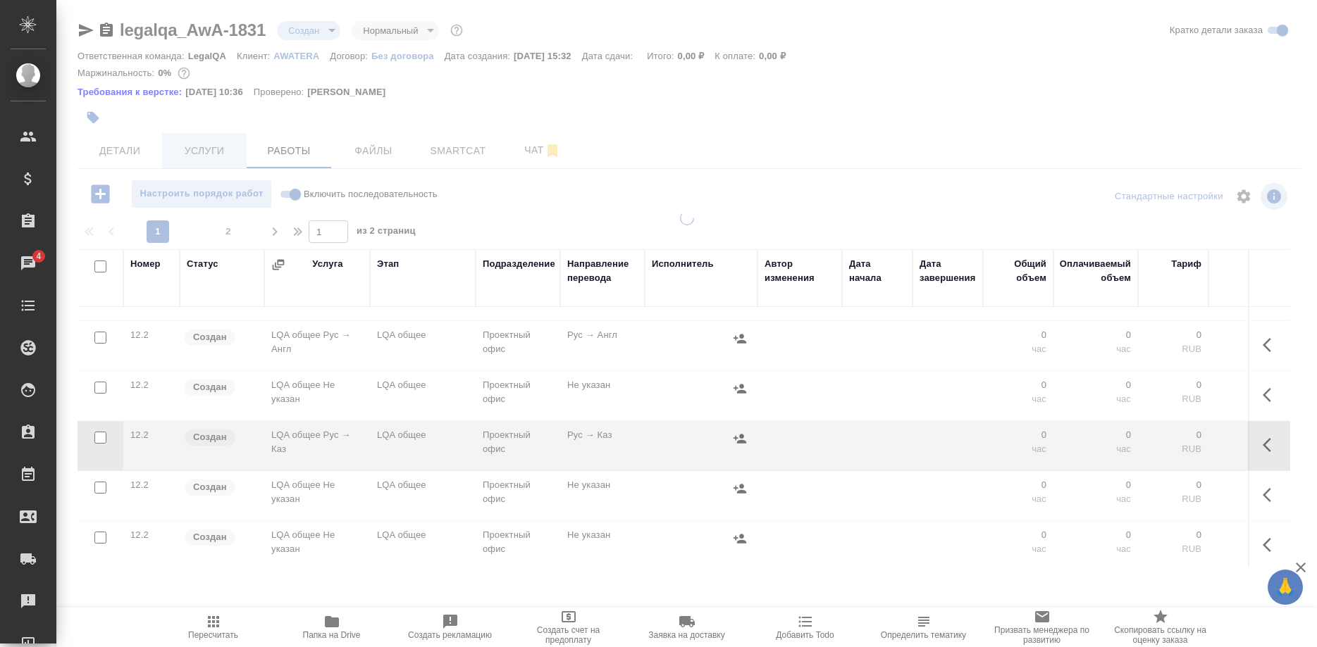
click at [199, 156] on span "Услуги" at bounding box center [204, 151] width 68 height 18
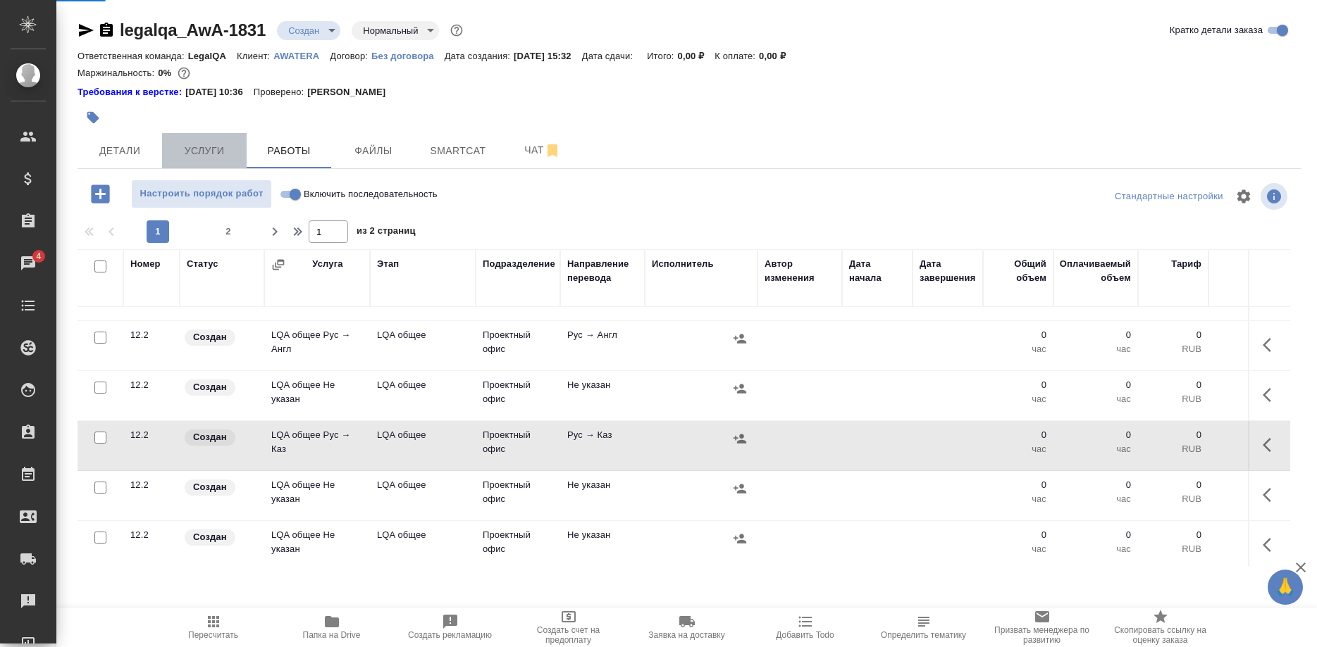
click at [218, 154] on span "Услуги" at bounding box center [204, 151] width 68 height 18
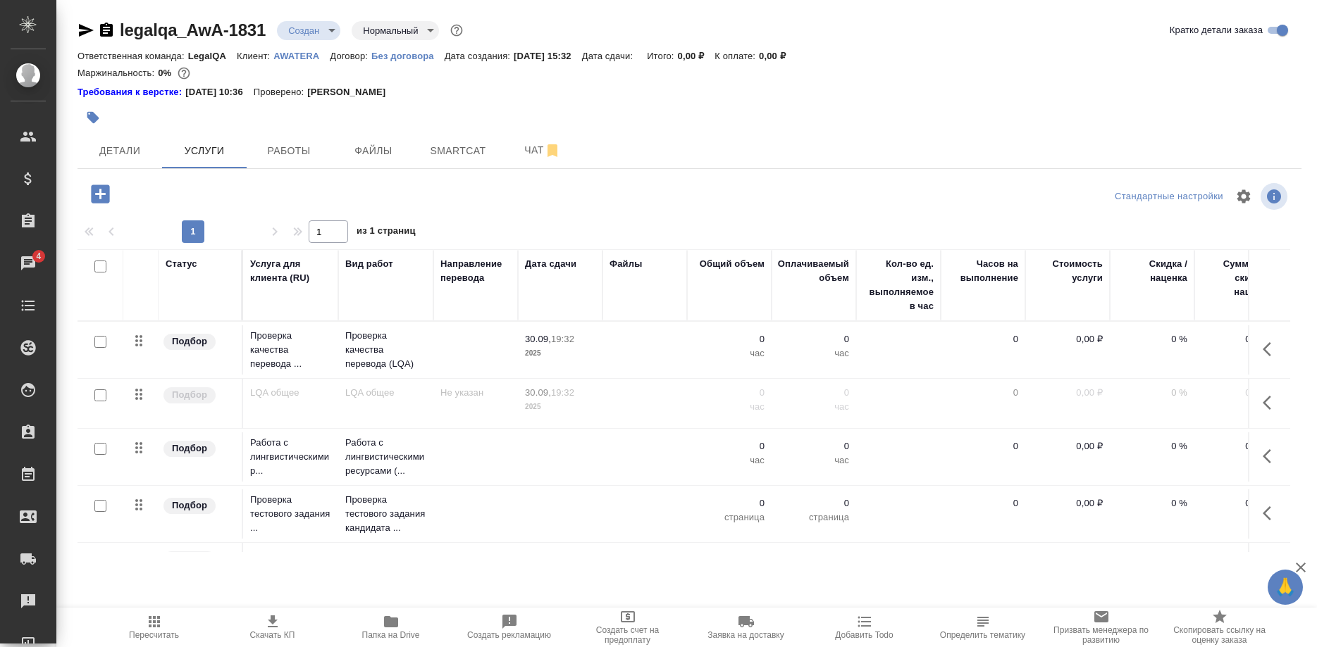
click at [1266, 404] on icon "button" at bounding box center [1270, 403] width 17 height 17
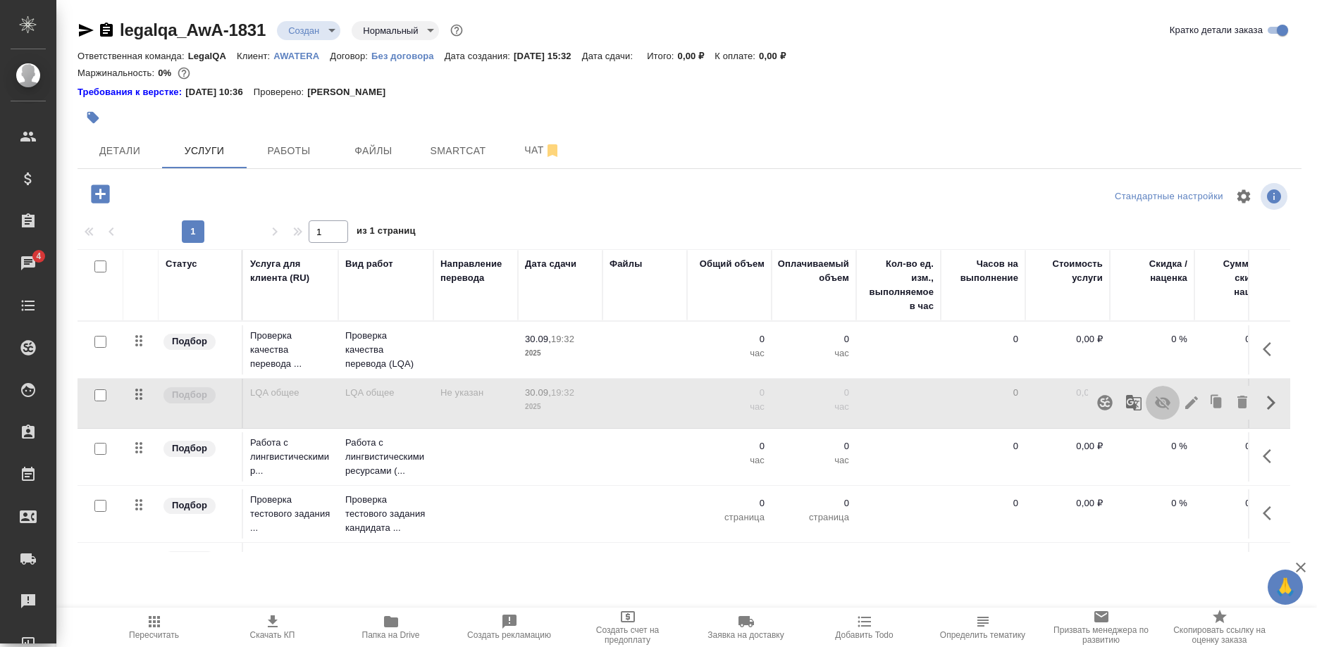
click at [1153, 399] on button "button" at bounding box center [1163, 403] width 34 height 34
click at [299, 153] on span "Работы" at bounding box center [289, 151] width 68 height 18
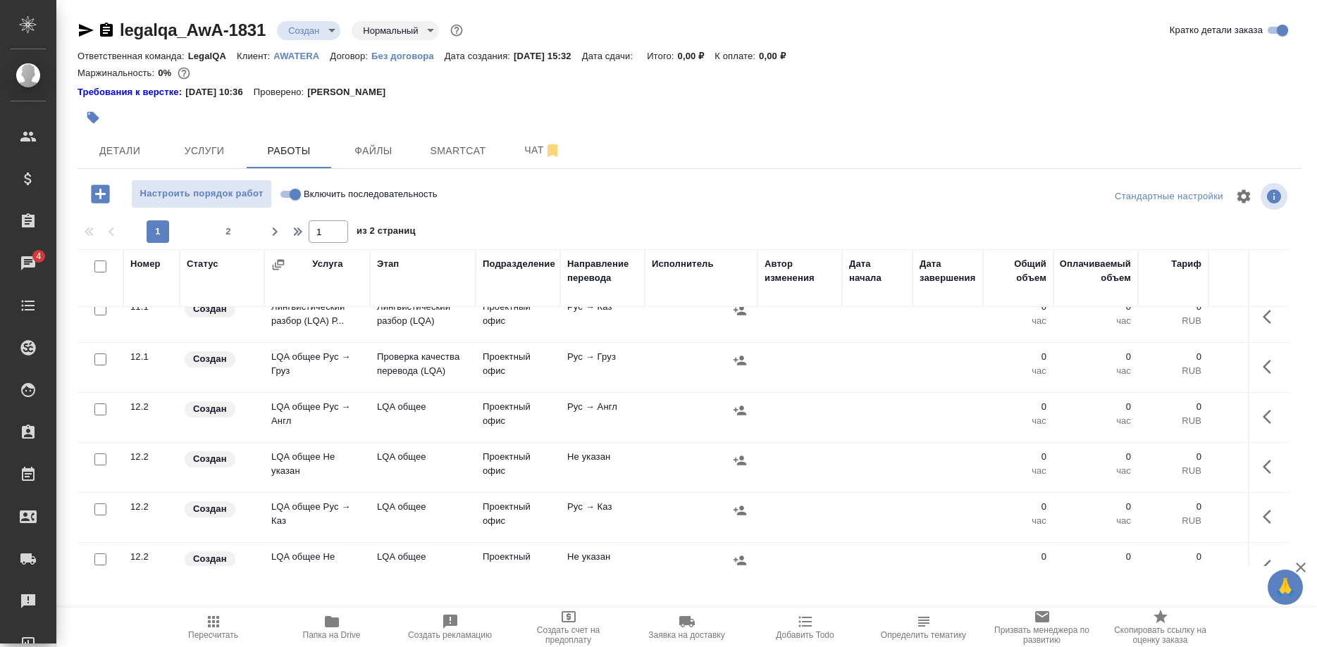
scroll to position [144, 0]
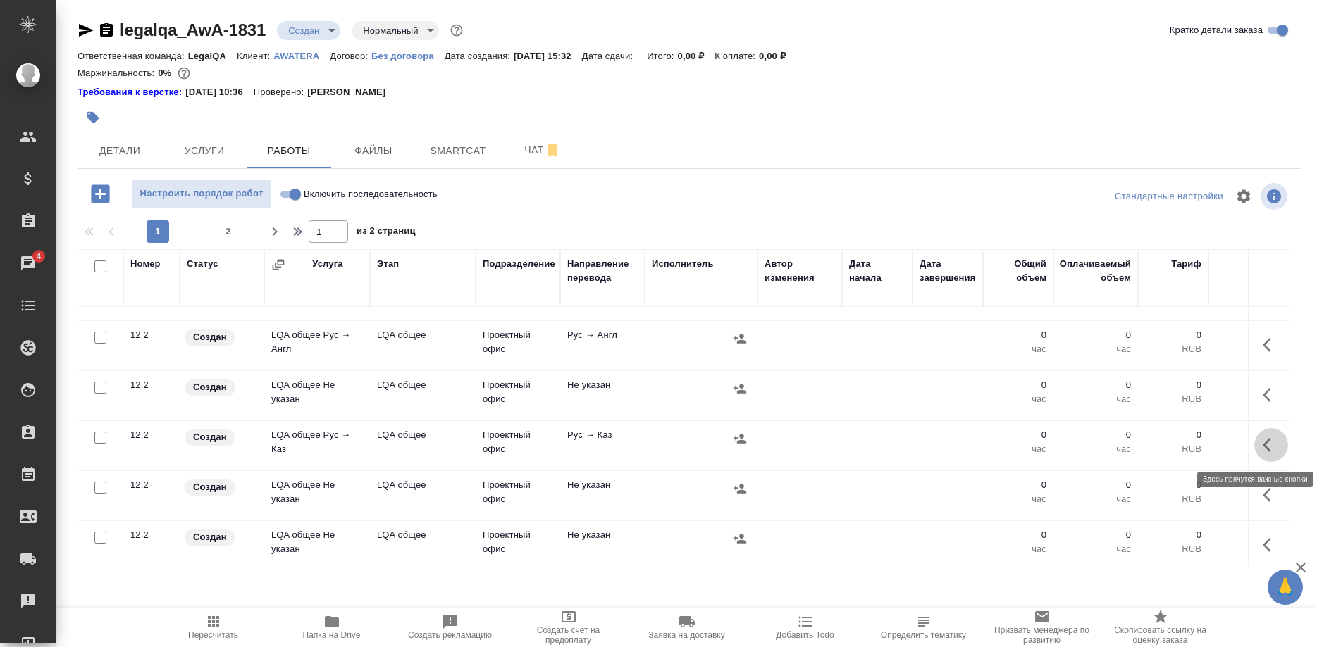
click at [1267, 445] on icon "button" at bounding box center [1270, 445] width 17 height 17
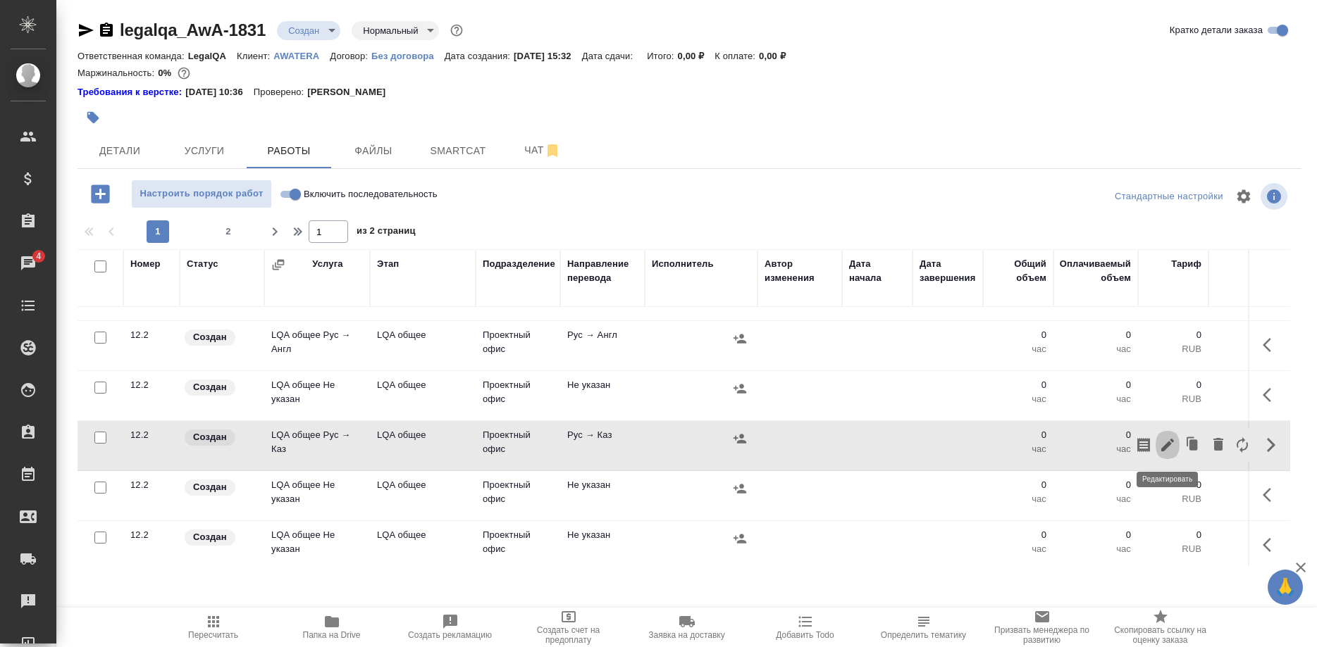
click at [1163, 446] on icon "button" at bounding box center [1167, 445] width 17 height 17
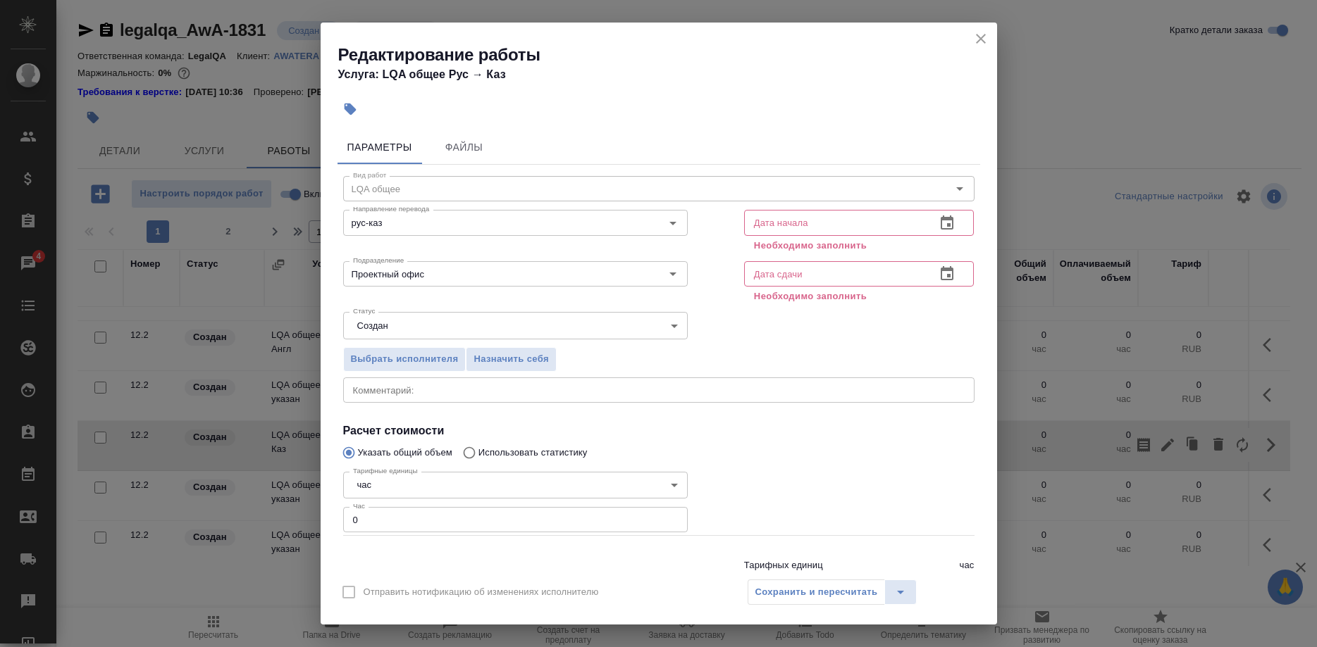
click at [943, 221] on icon "button" at bounding box center [947, 223] width 13 height 14
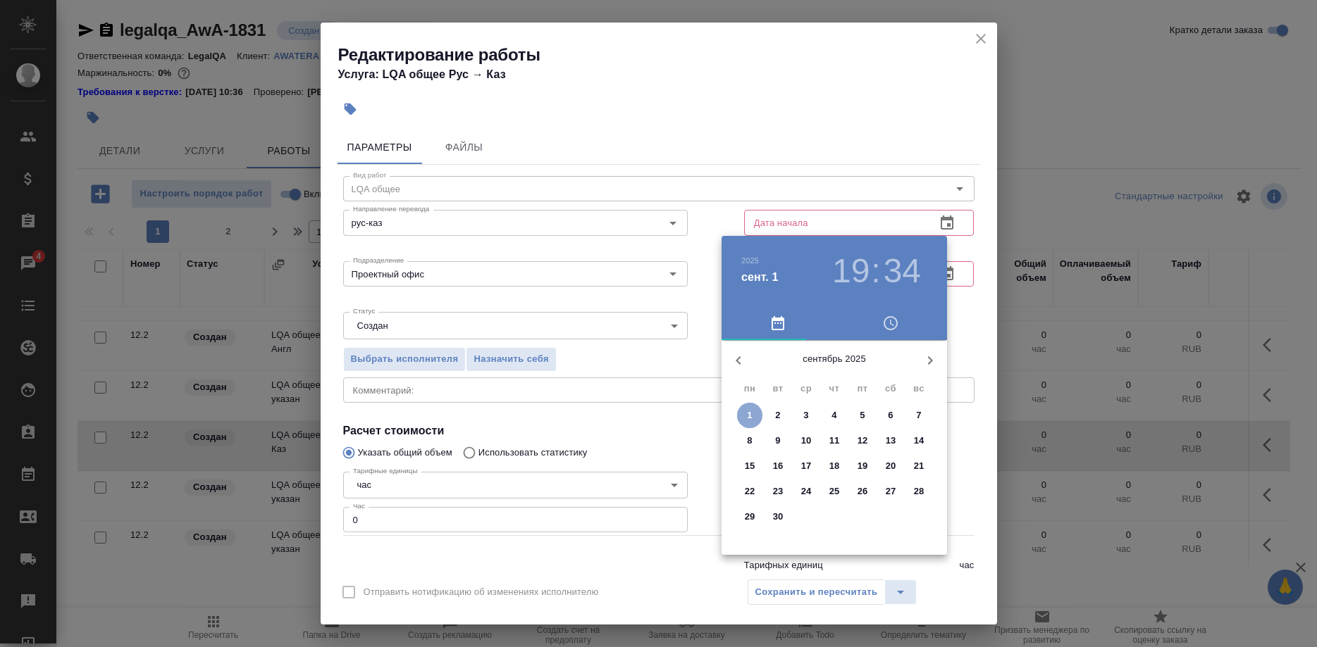
click at [747, 410] on span "1" at bounding box center [749, 416] width 25 height 14
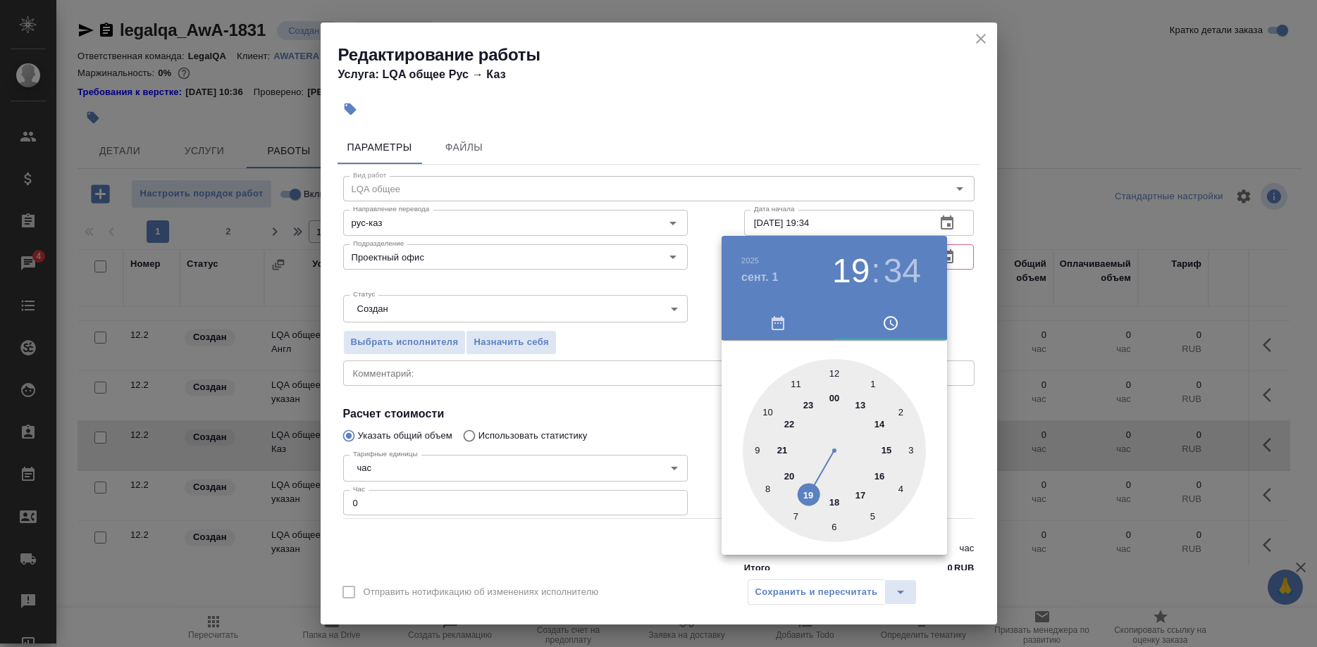
click at [807, 217] on div at bounding box center [658, 323] width 1317 height 647
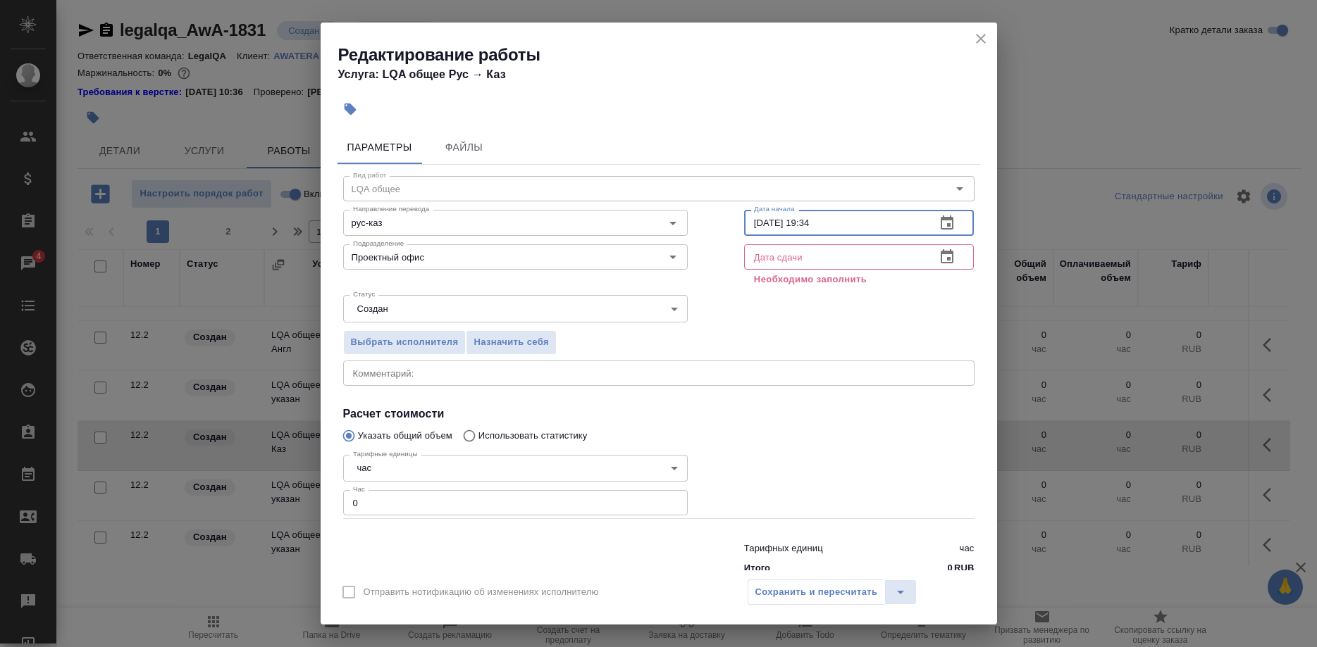
drag, startPoint x: 801, startPoint y: 221, endPoint x: 893, endPoint y: 219, distance: 92.3
click at [893, 219] on input "[DATE] 19:34" at bounding box center [834, 222] width 181 height 25
drag, startPoint x: 847, startPoint y: 217, endPoint x: 728, endPoint y: 239, distance: 121.0
click at [744, 235] on input "[DATE] 10:00" at bounding box center [834, 222] width 181 height 25
type input "[DATE] 10:00"
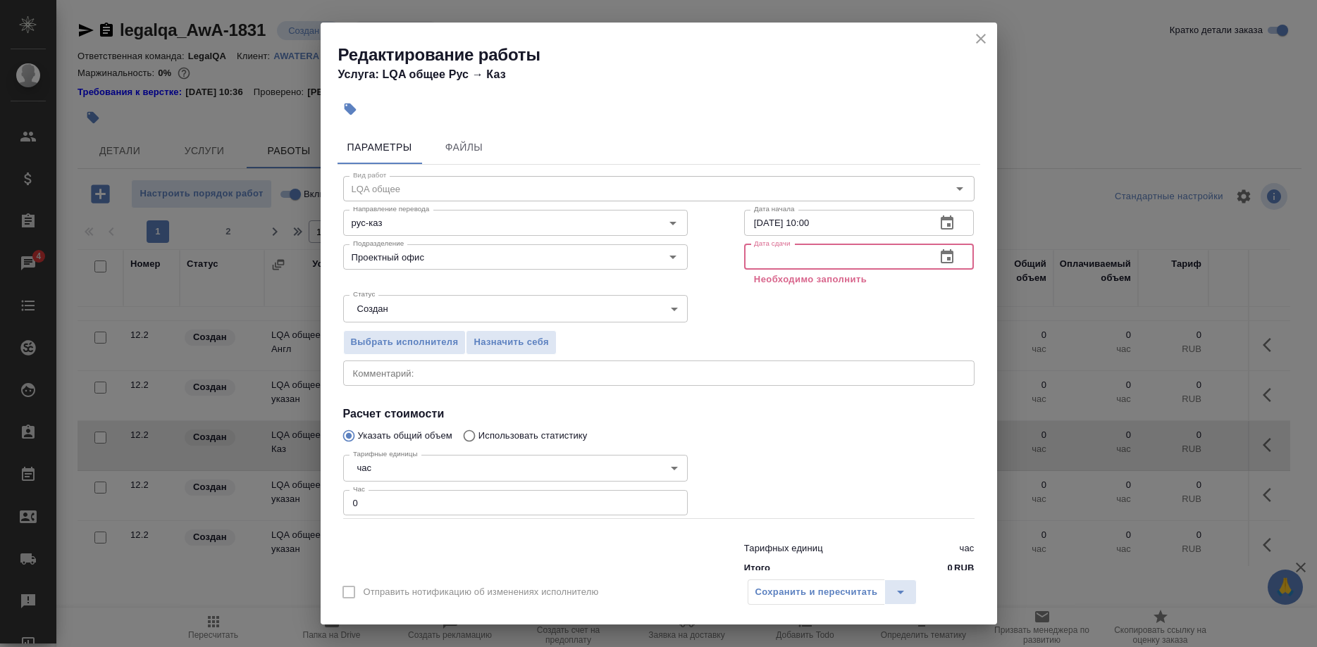
click at [792, 253] on input "text" at bounding box center [834, 256] width 181 height 25
paste input "[DATE] 10:00"
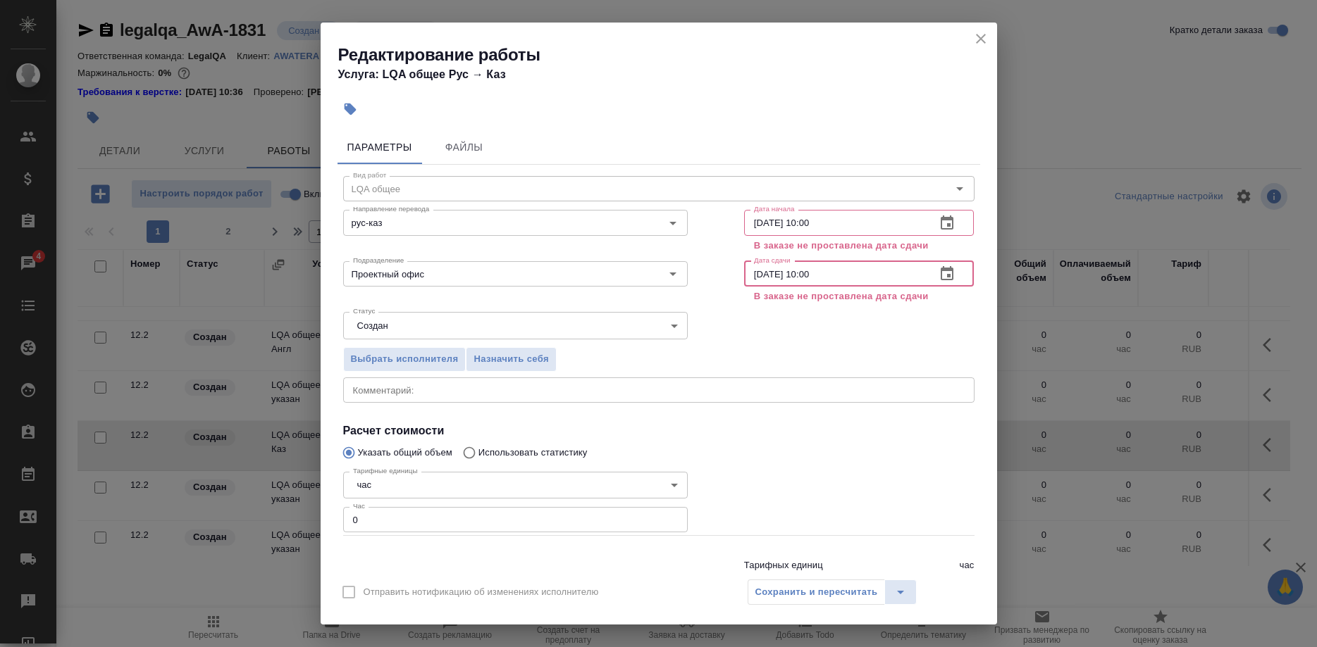
drag, startPoint x: 798, startPoint y: 273, endPoint x: 843, endPoint y: 266, distance: 45.1
click at [843, 266] on input "[DATE] 10:00" at bounding box center [834, 273] width 181 height 25
type input "[DATE] 18:00"
click at [782, 590] on div "Сохранить и пересчитать" at bounding box center [832, 592] width 170 height 25
click at [511, 354] on span "Назначить себя" at bounding box center [510, 360] width 75 height 16
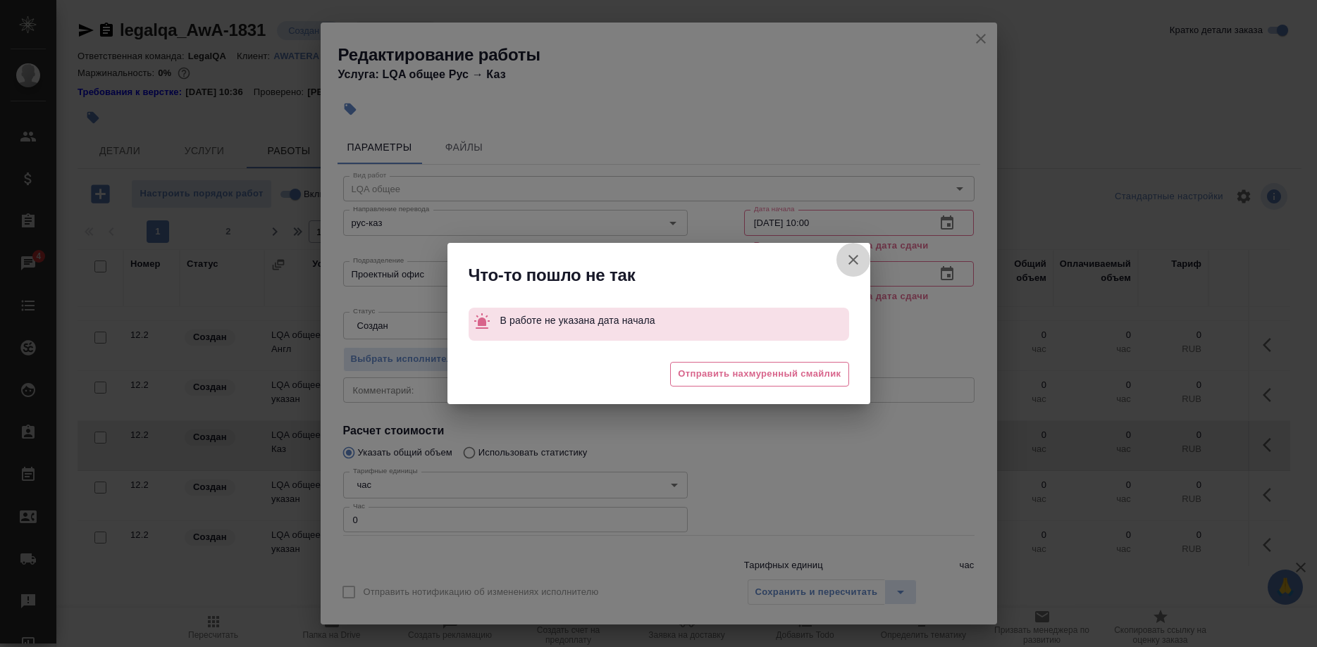
click at [843, 256] on button "Отправить нотификацию об изменениях исполнителю" at bounding box center [853, 260] width 34 height 34
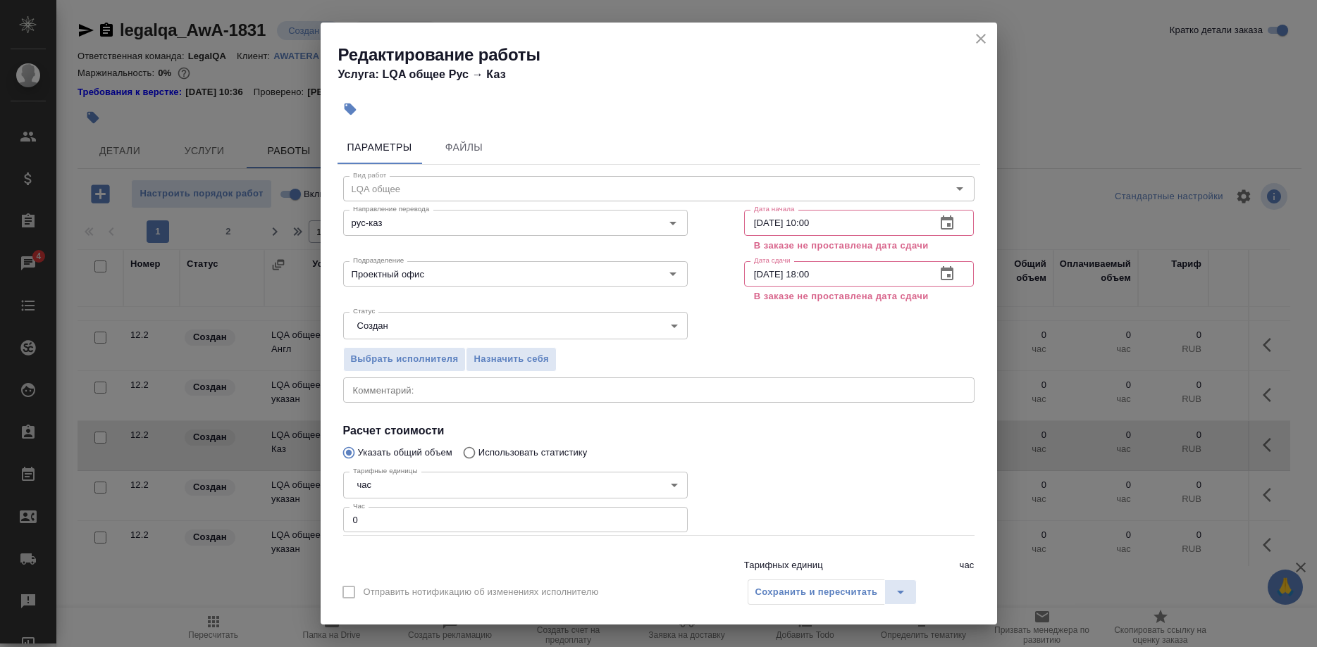
click at [832, 590] on div "Сохранить и пересчитать" at bounding box center [832, 592] width 170 height 25
click at [977, 38] on icon "close" at bounding box center [980, 38] width 17 height 17
